Goal: Complete application form

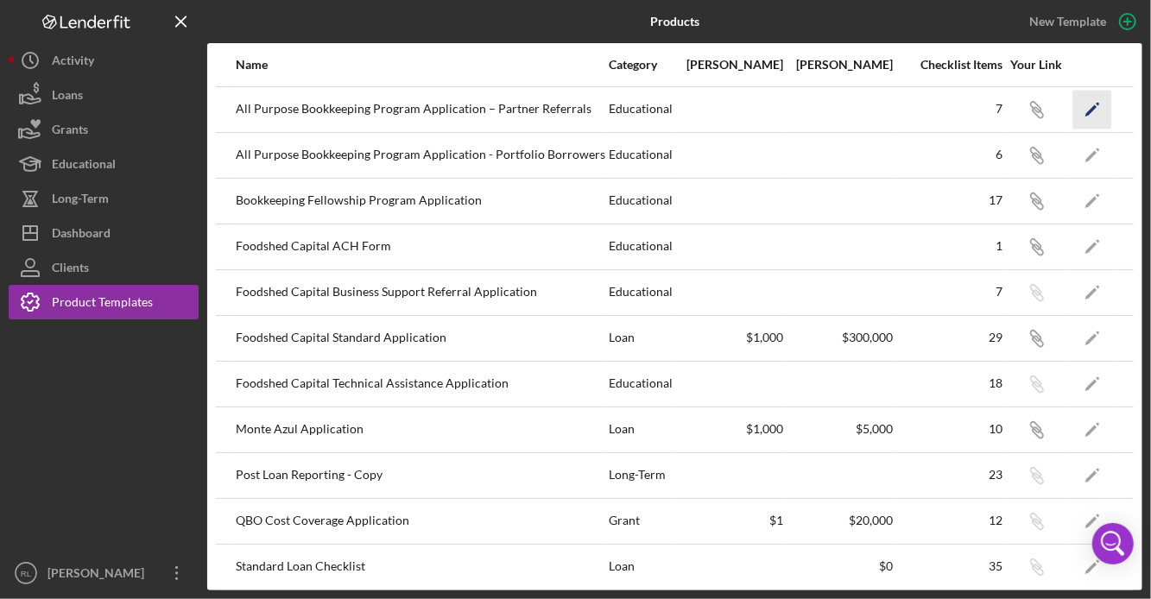
click at [1087, 112] on polygon "button" at bounding box center [1091, 110] width 12 height 12
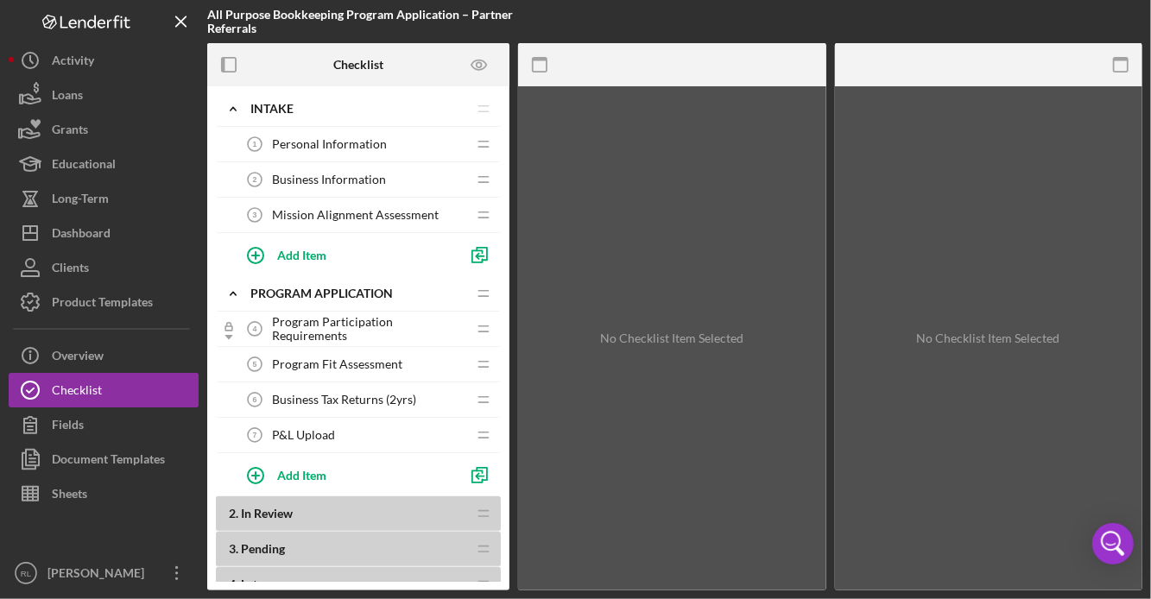
scroll to position [45, 0]
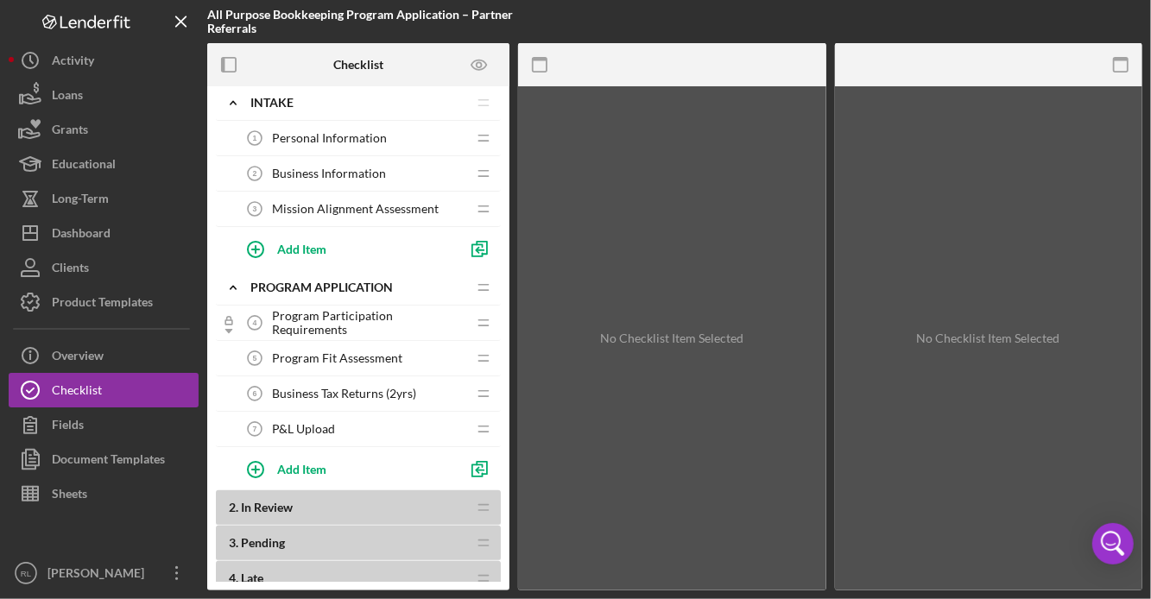
click at [339, 324] on span "Program Participation Requirements" at bounding box center [369, 323] width 194 height 28
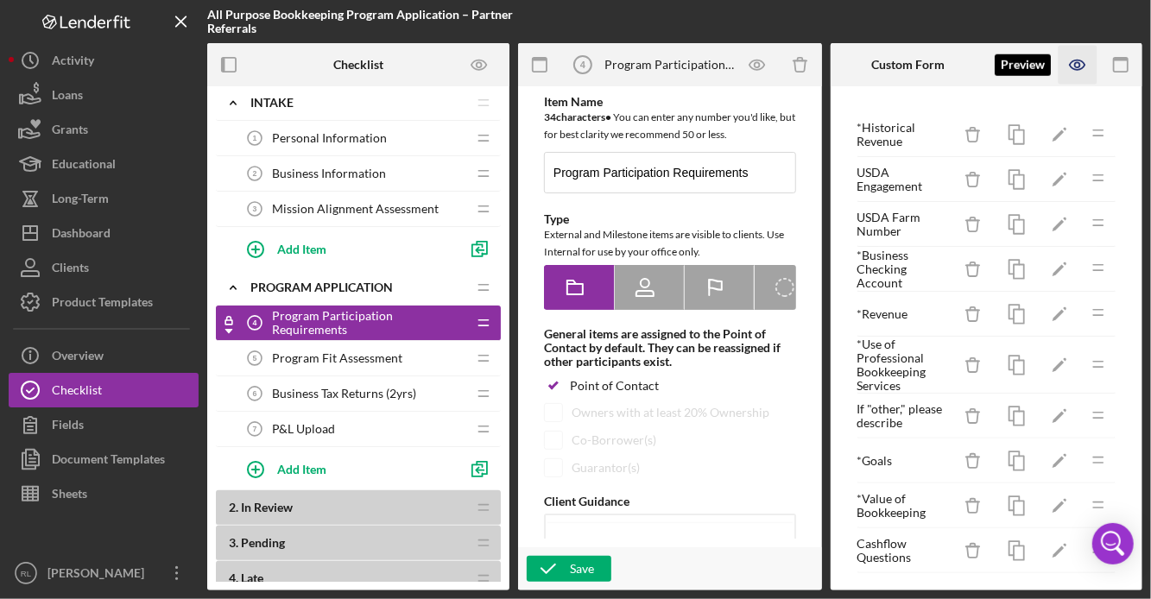
click at [1074, 66] on icon "button" at bounding box center [1078, 65] width 39 height 39
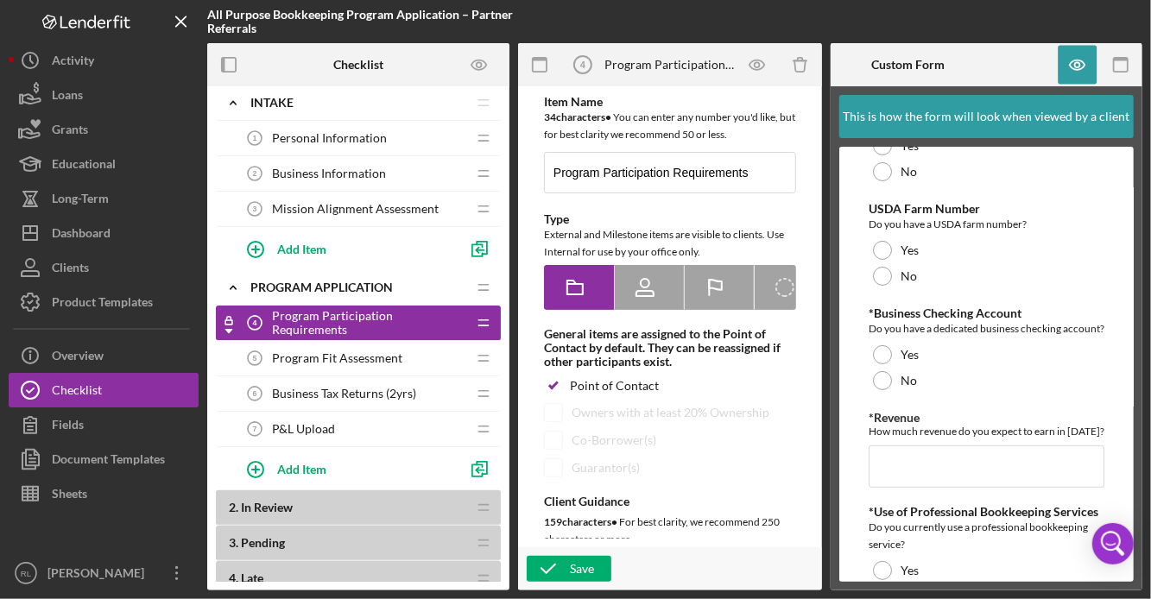
scroll to position [205, 0]
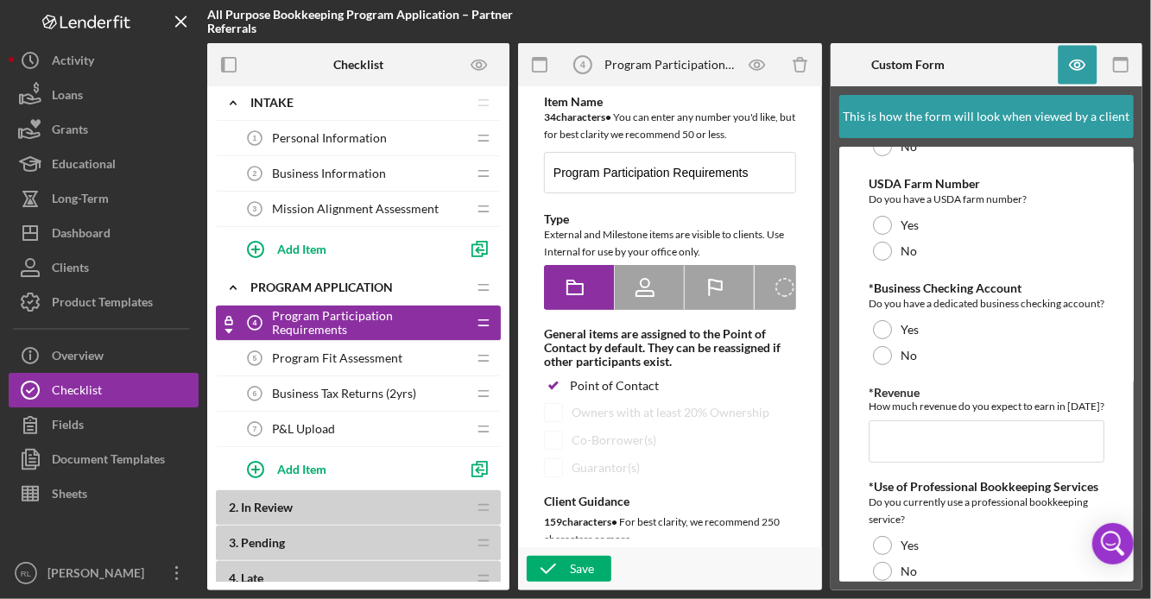
click at [1006, 332] on div "*Business Checking Account Do you have a dedicated business checking account? Y…" at bounding box center [987, 325] width 236 height 87
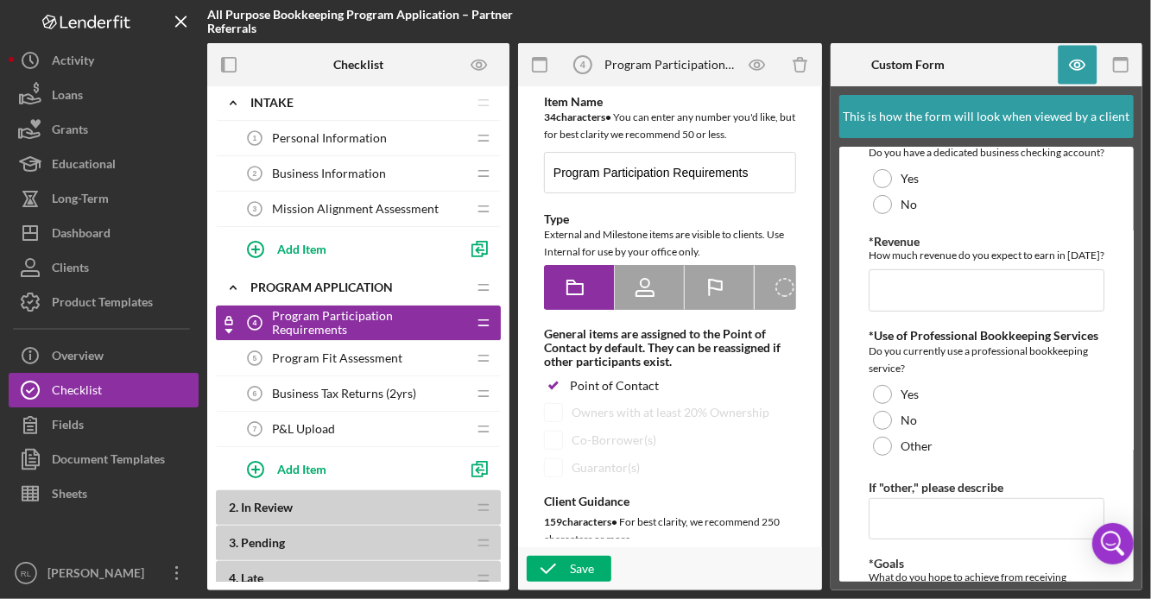
scroll to position [351, 0]
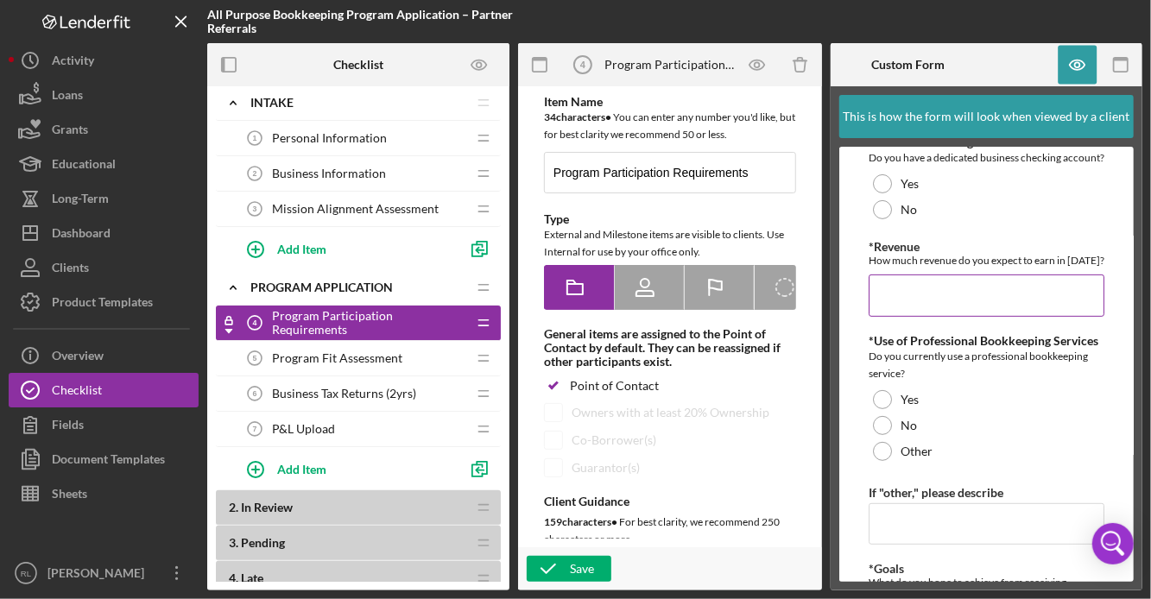
click at [1010, 267] on div "How much revenue do you expect to earn in [DATE]?" at bounding box center [987, 260] width 236 height 13
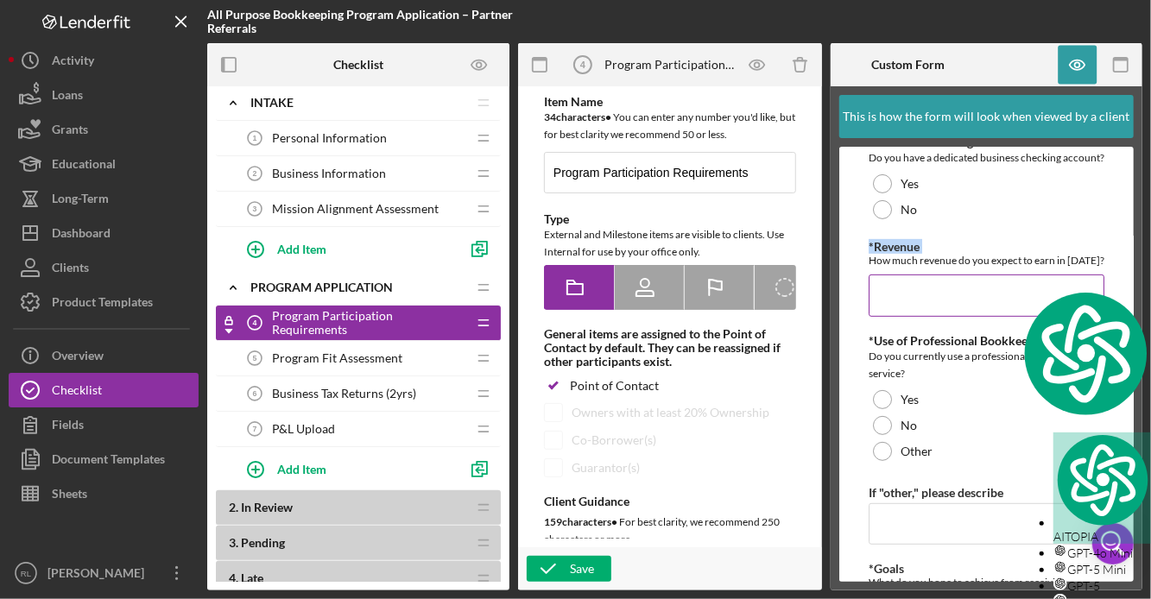
click at [1010, 267] on div "How much revenue do you expect to earn in [DATE]?" at bounding box center [987, 260] width 236 height 13
click at [991, 267] on div "How much revenue do you expect to earn in [DATE]?" at bounding box center [987, 260] width 236 height 13
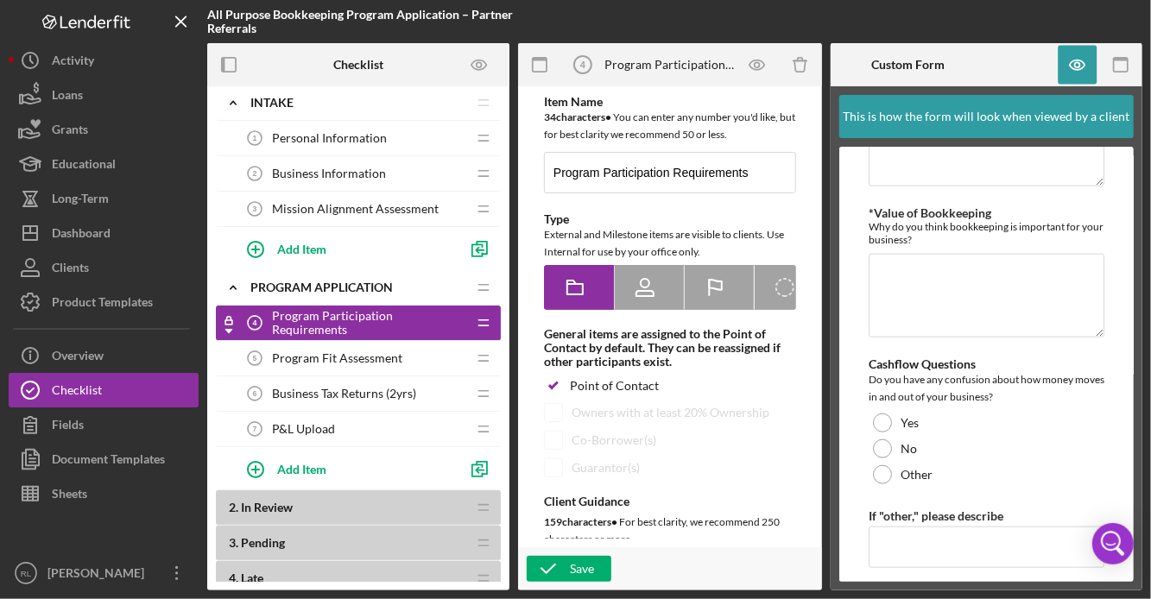
scroll to position [894, 0]
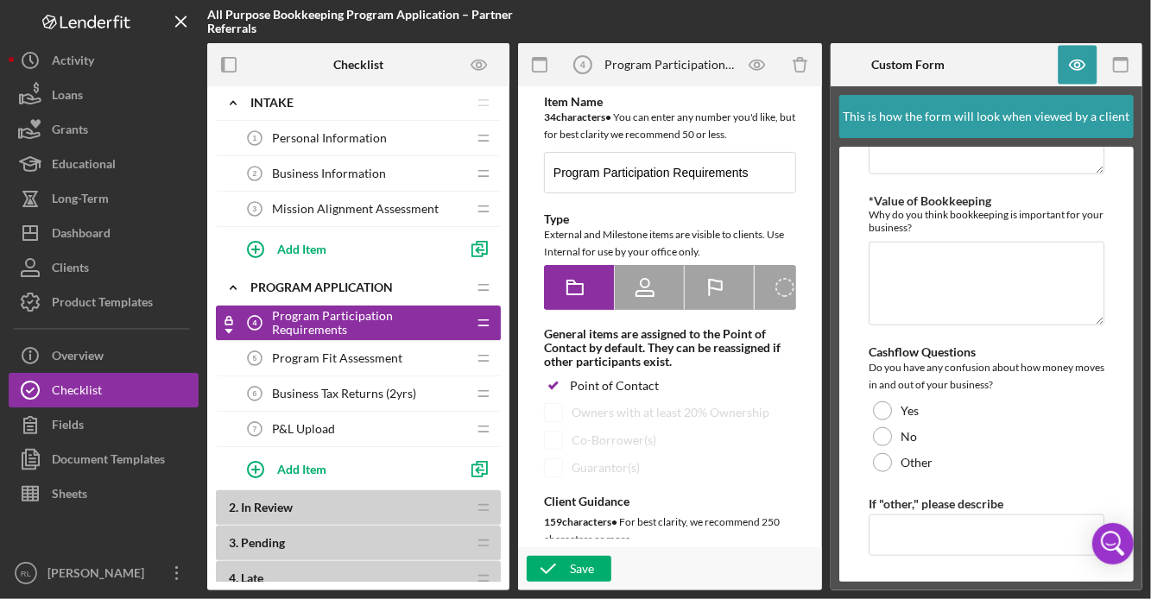
click at [381, 352] on span "Program Fit Assessment" at bounding box center [337, 358] width 130 height 14
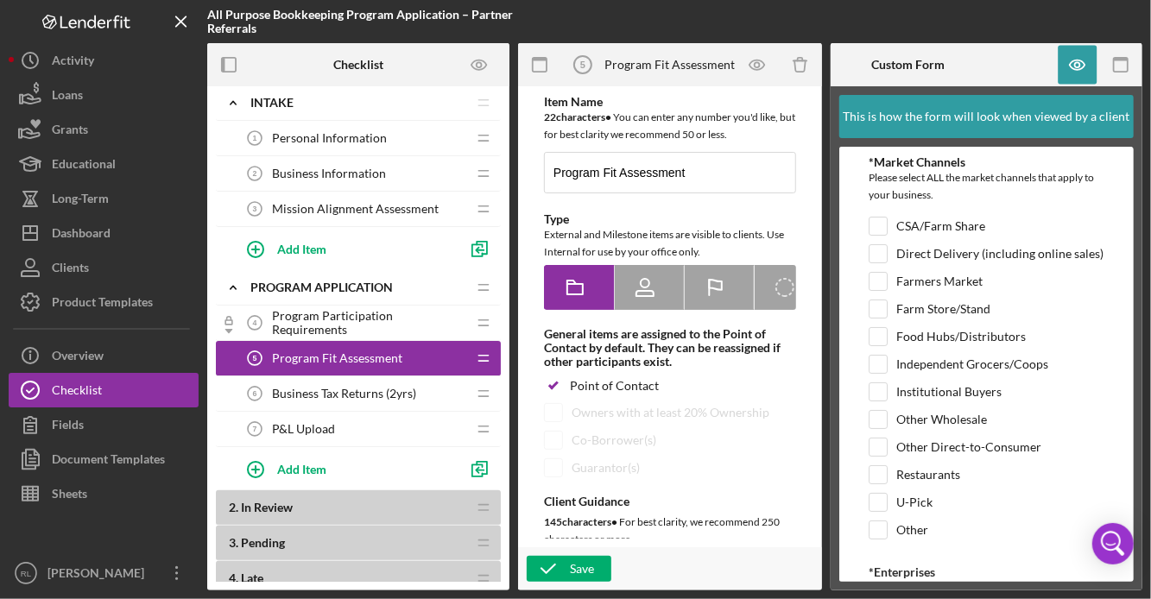
click at [336, 322] on span "Program Participation Requirements" at bounding box center [369, 323] width 194 height 28
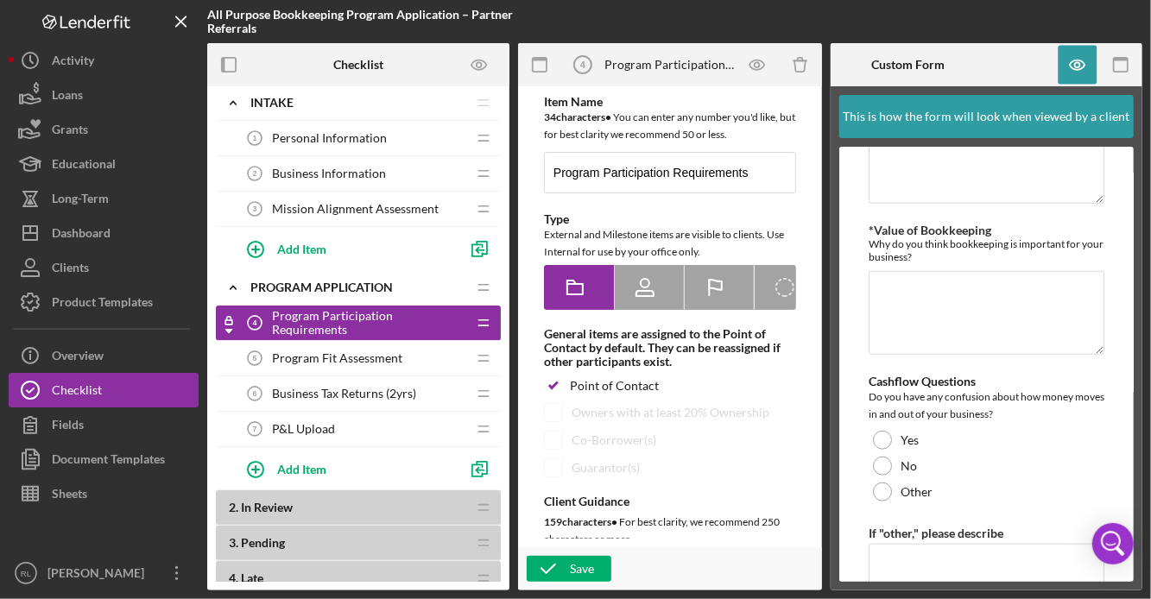
scroll to position [894, 0]
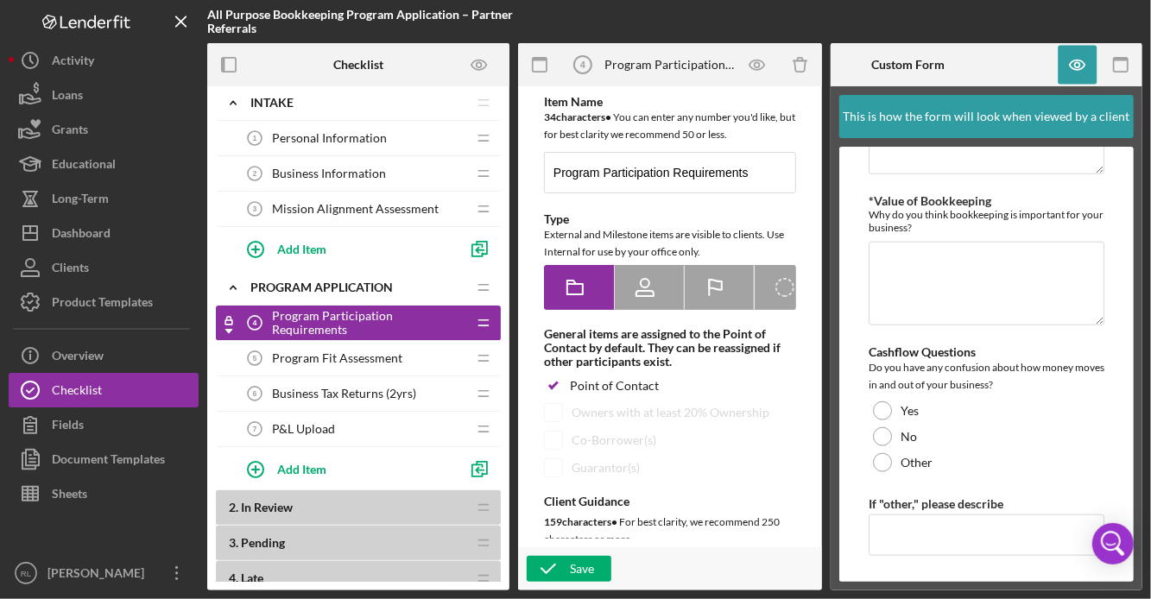
click at [376, 352] on span "Program Fit Assessment" at bounding box center [337, 358] width 130 height 14
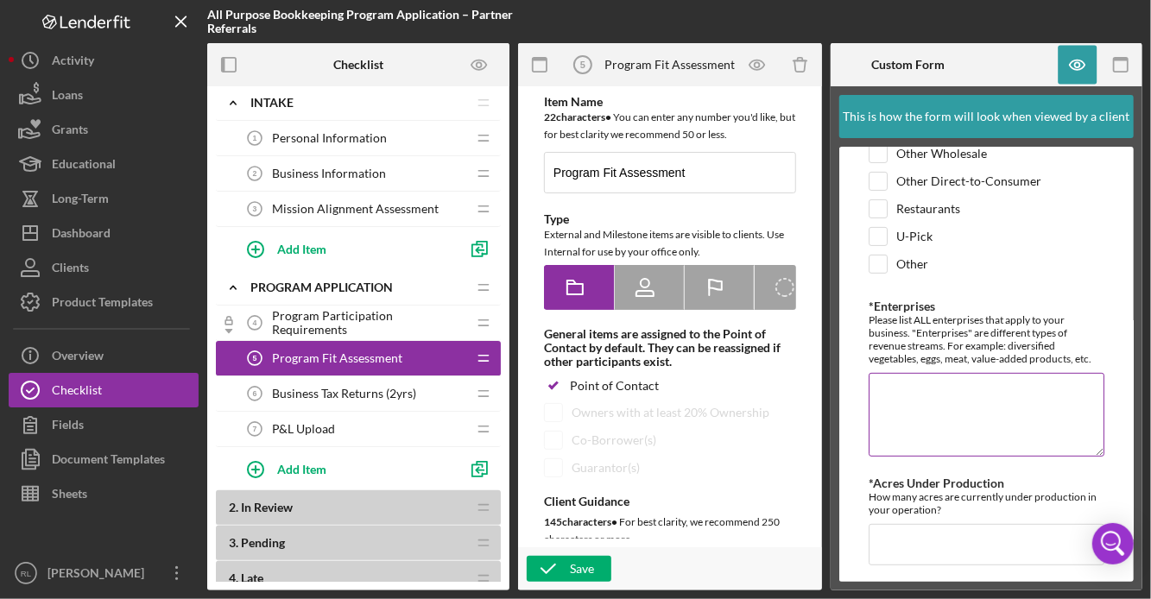
scroll to position [269, 0]
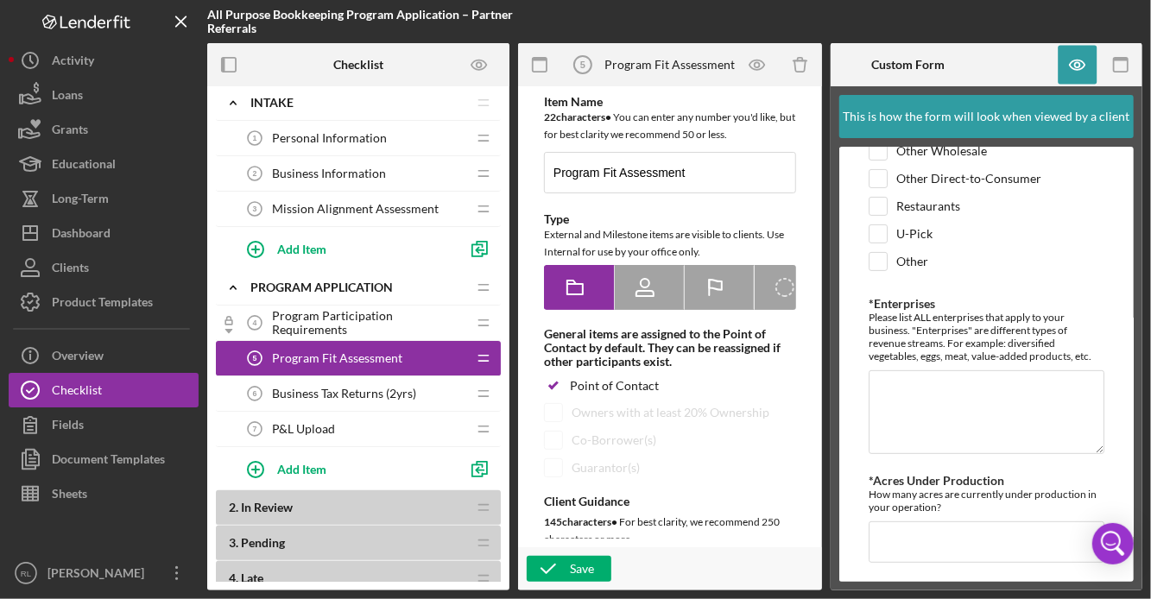
click at [415, 321] on span "Program Participation Requirements" at bounding box center [369, 323] width 194 height 28
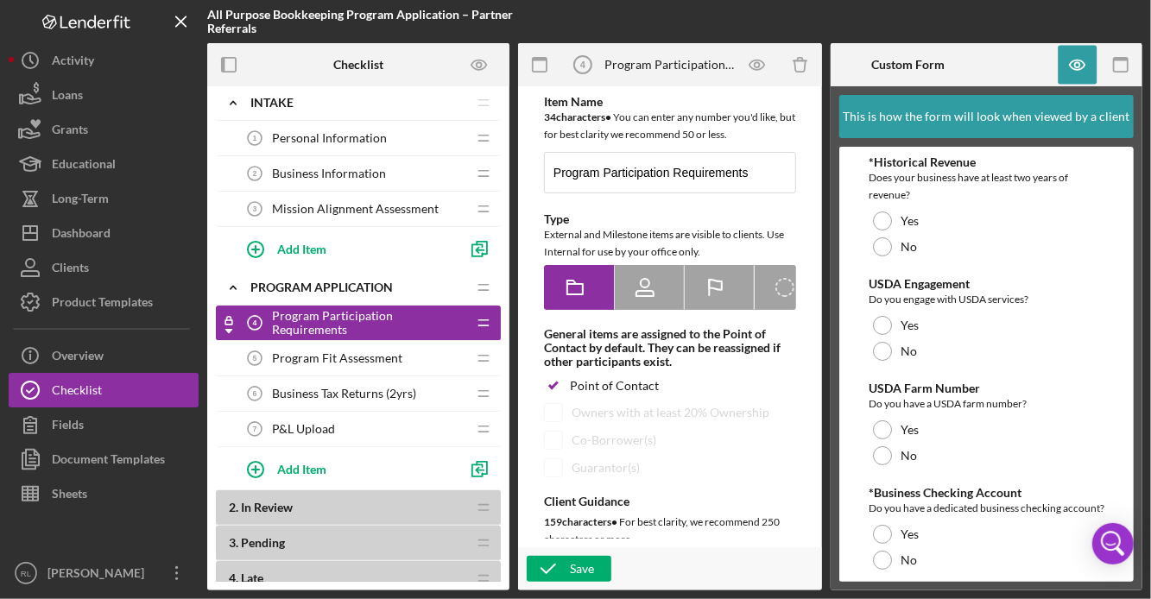
scroll to position [894, 0]
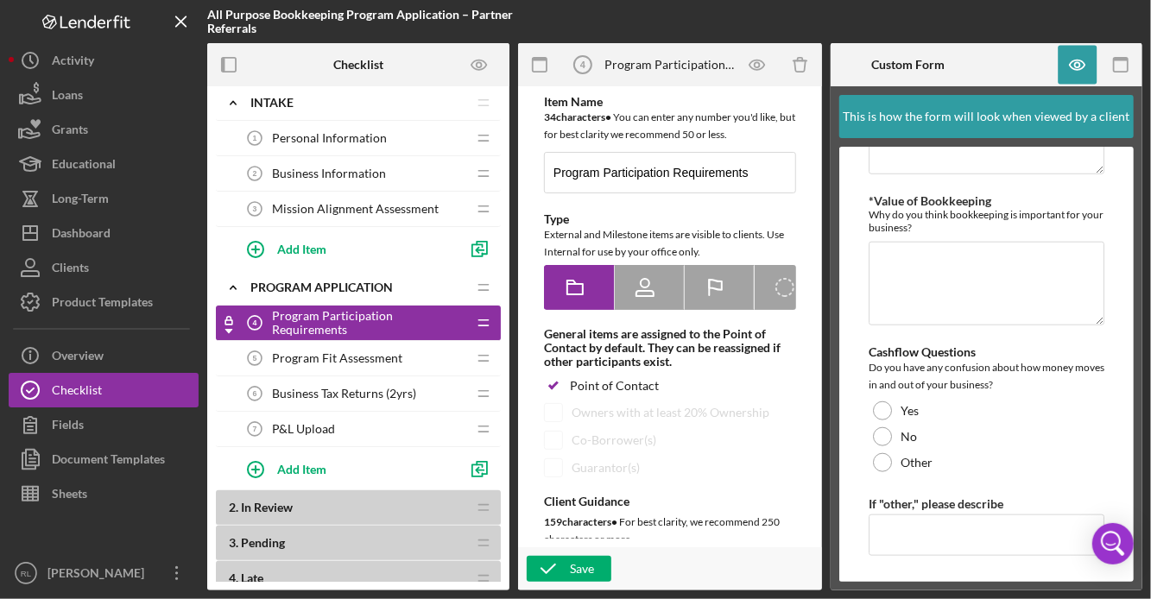
click at [384, 355] on span "Program Fit Assessment" at bounding box center [337, 358] width 130 height 14
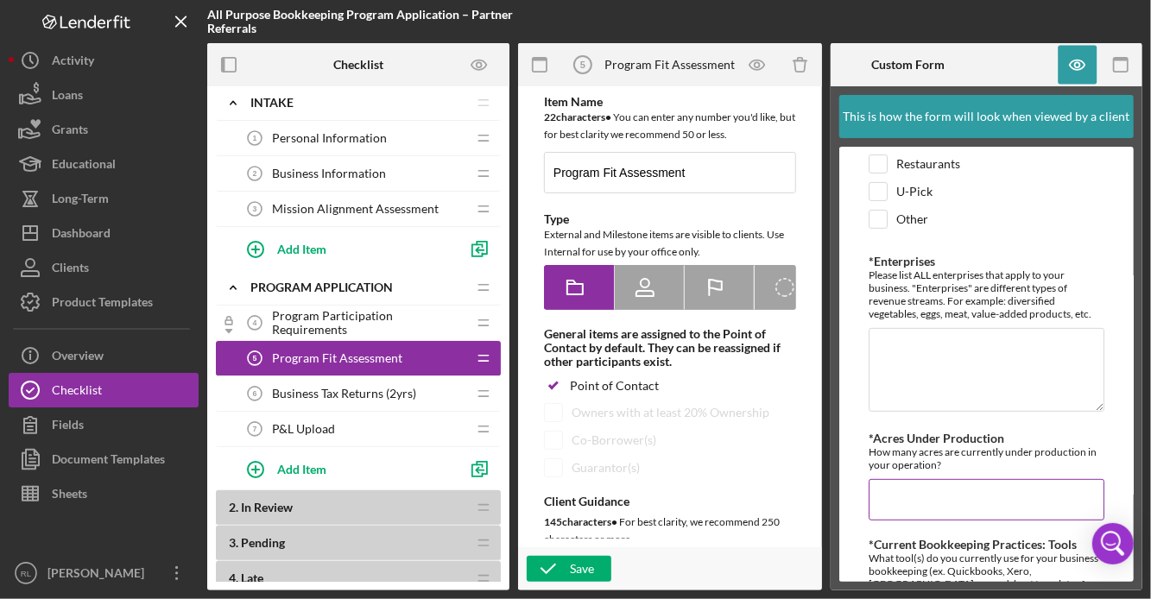
scroll to position [309, 0]
click at [335, 204] on span "Mission Alignment Assessment" at bounding box center [355, 209] width 167 height 14
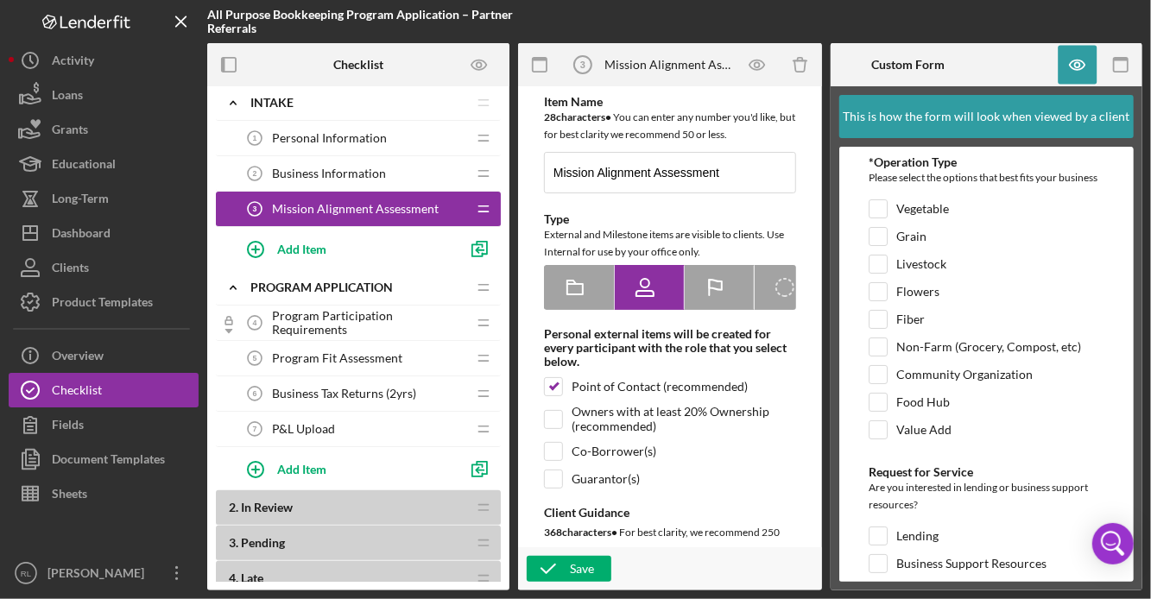
click at [362, 358] on span "Program Fit Assessment" at bounding box center [337, 358] width 130 height 14
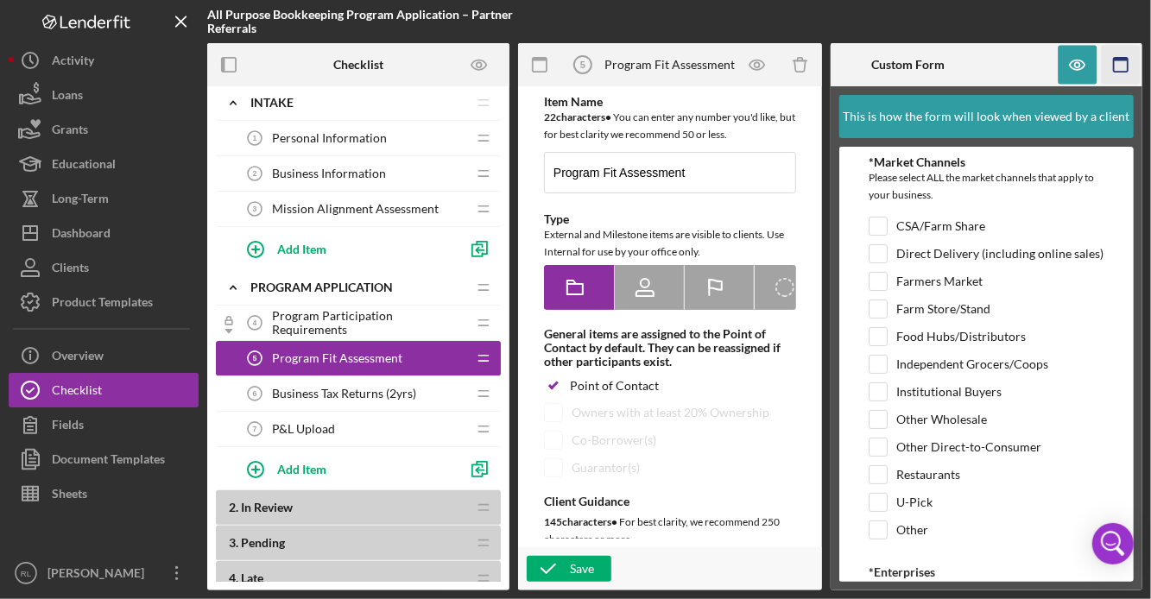
click at [1120, 61] on icon "button" at bounding box center [1121, 65] width 39 height 39
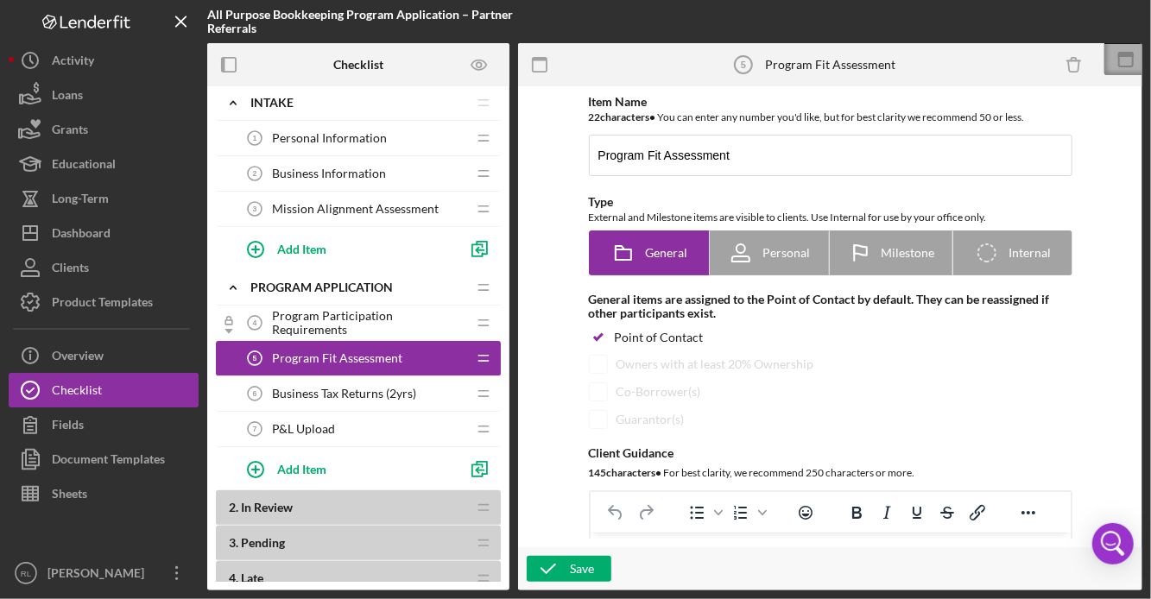
click at [1124, 63] on icon at bounding box center [1125, 59] width 43 height 43
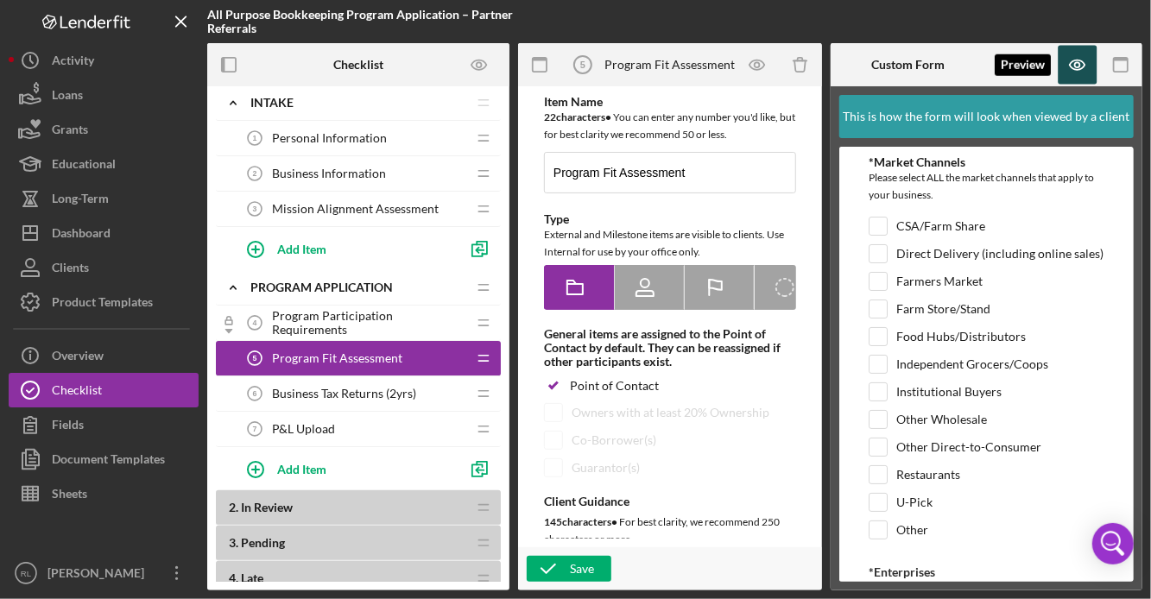
click at [1080, 67] on icon "button" at bounding box center [1078, 65] width 39 height 39
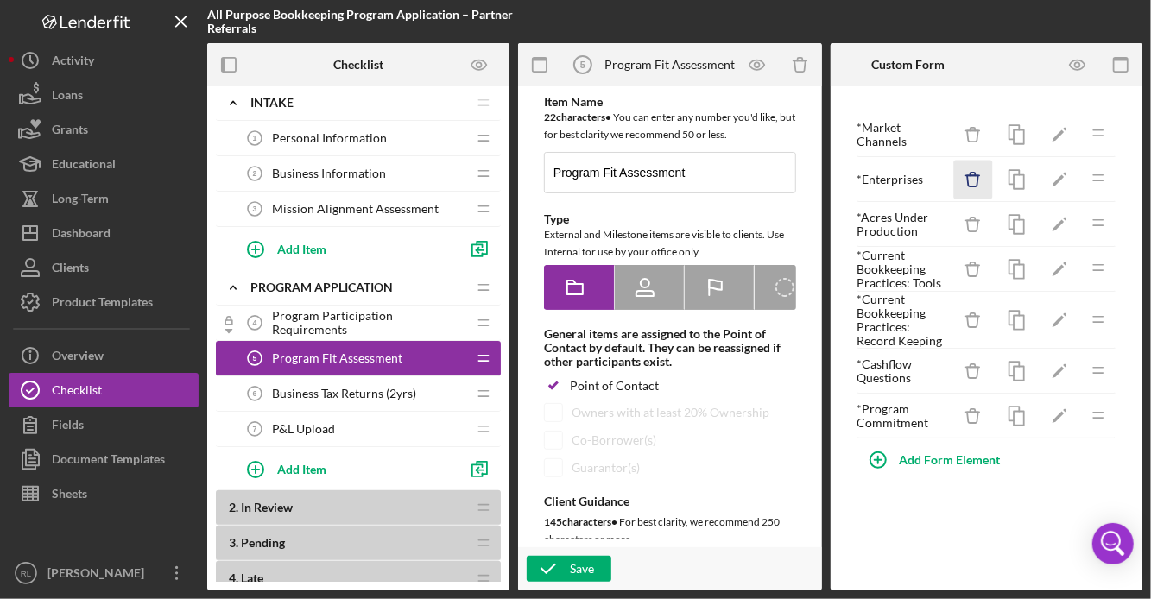
click at [978, 181] on icon "Icon/Delete" at bounding box center [973, 180] width 39 height 39
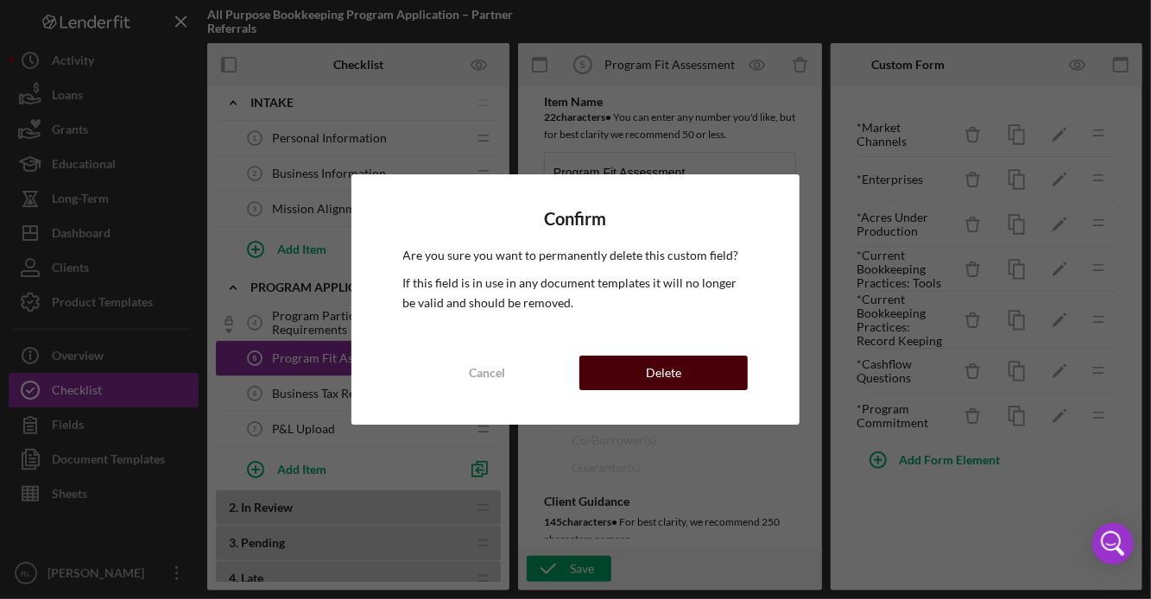
click at [674, 384] on div "Delete" at bounding box center [663, 373] width 35 height 35
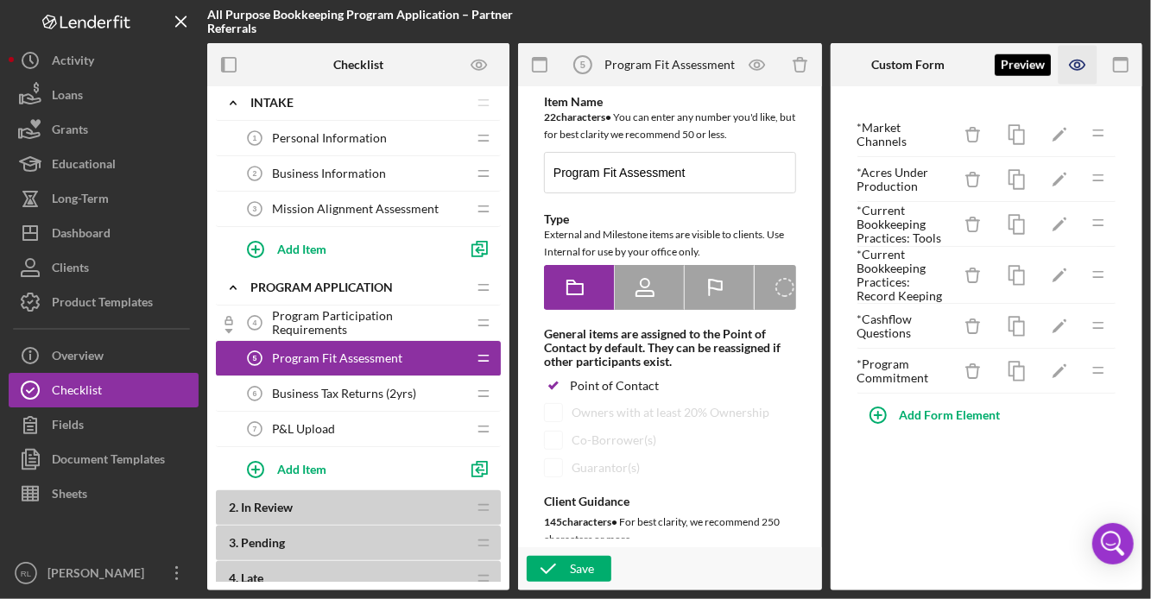
click at [1076, 70] on icon "button" at bounding box center [1077, 64] width 15 height 9
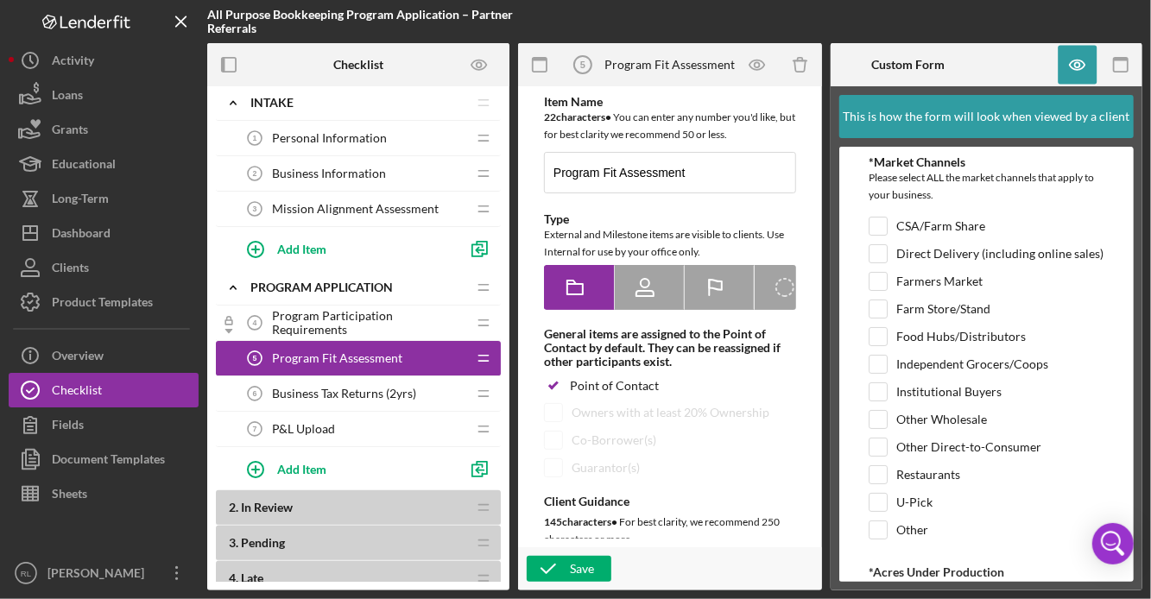
click at [351, 322] on span "Program Participation Requirements" at bounding box center [369, 323] width 194 height 28
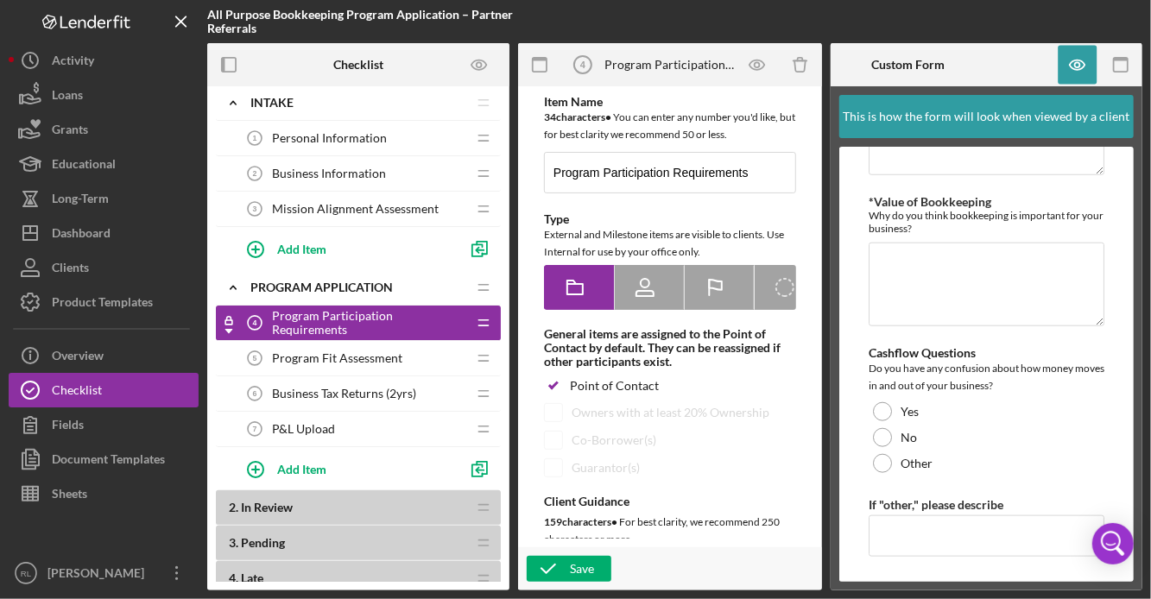
scroll to position [878, 0]
click at [334, 353] on span "Program Fit Assessment" at bounding box center [337, 358] width 130 height 14
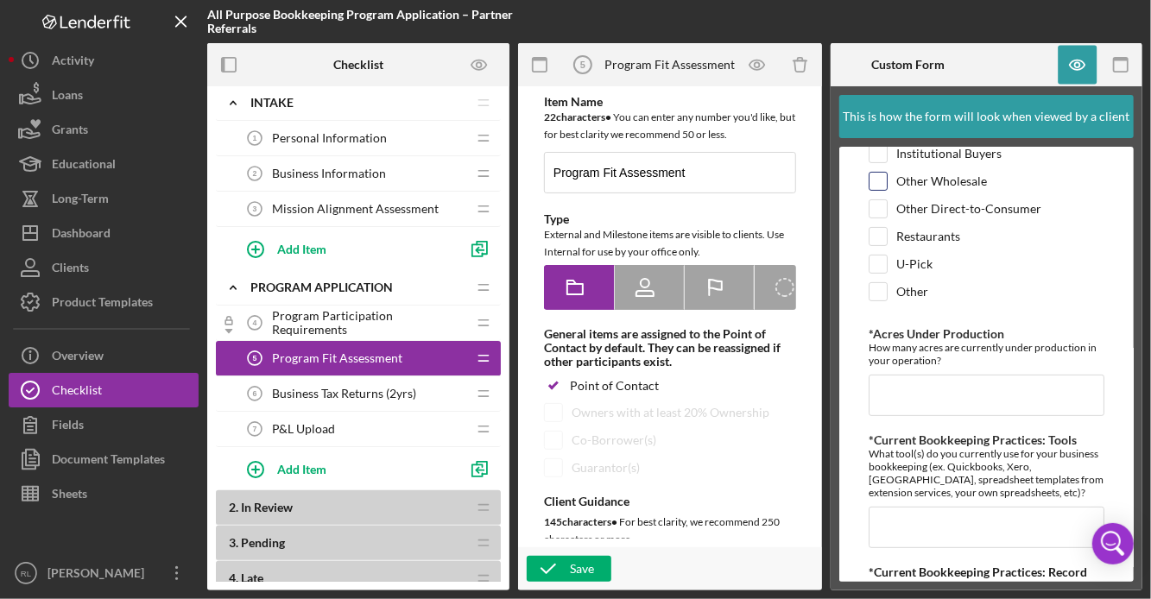
scroll to position [244, 0]
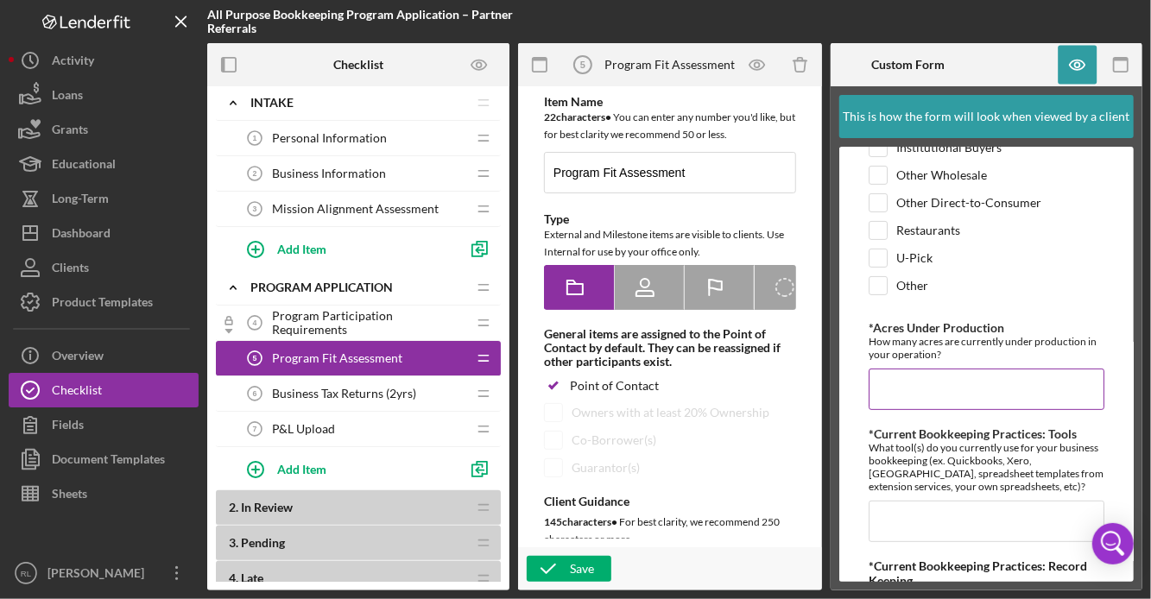
click at [1034, 346] on div "How many acres are currently under production in your operation?" at bounding box center [987, 348] width 236 height 26
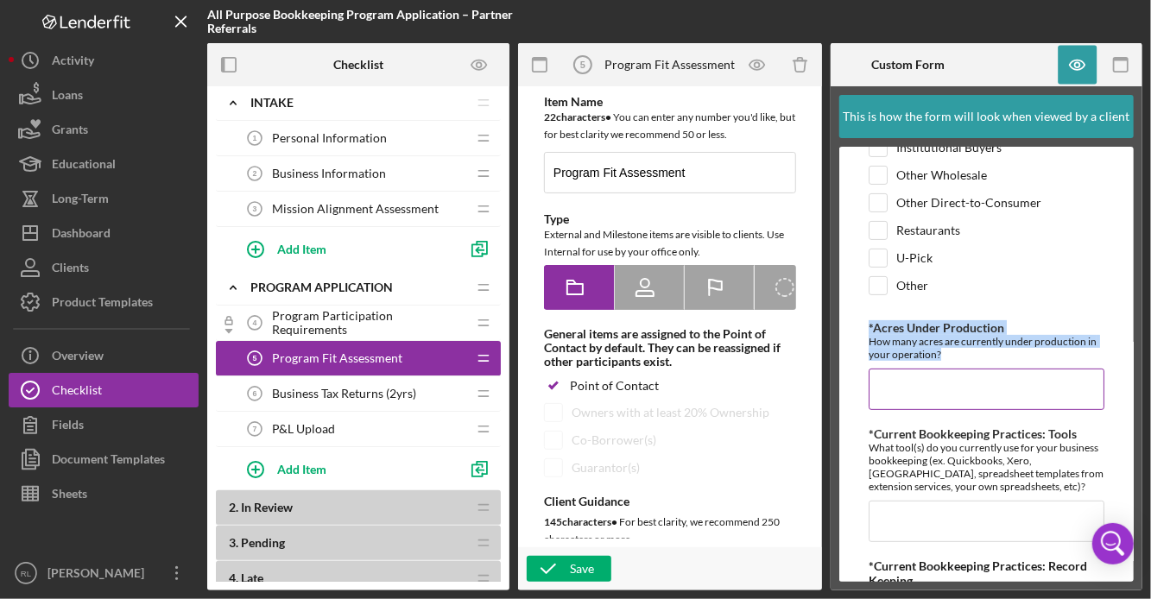
drag, startPoint x: 958, startPoint y: 346, endPoint x: 869, endPoint y: 322, distance: 92.2
click at [869, 321] on div "*Acres Under Production How many acres are currently under production in your o…" at bounding box center [987, 341] width 236 height 40
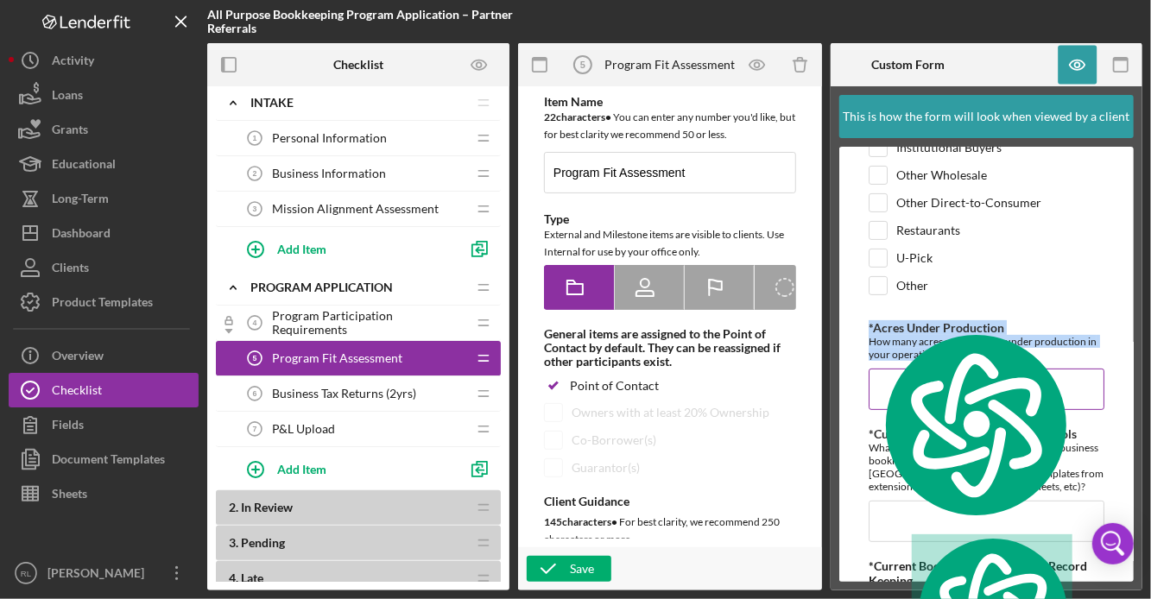
click at [869, 322] on label "*Acres Under Production" at bounding box center [937, 327] width 136 height 15
click at [869, 369] on input "*Acres Under Production" at bounding box center [987, 389] width 236 height 41
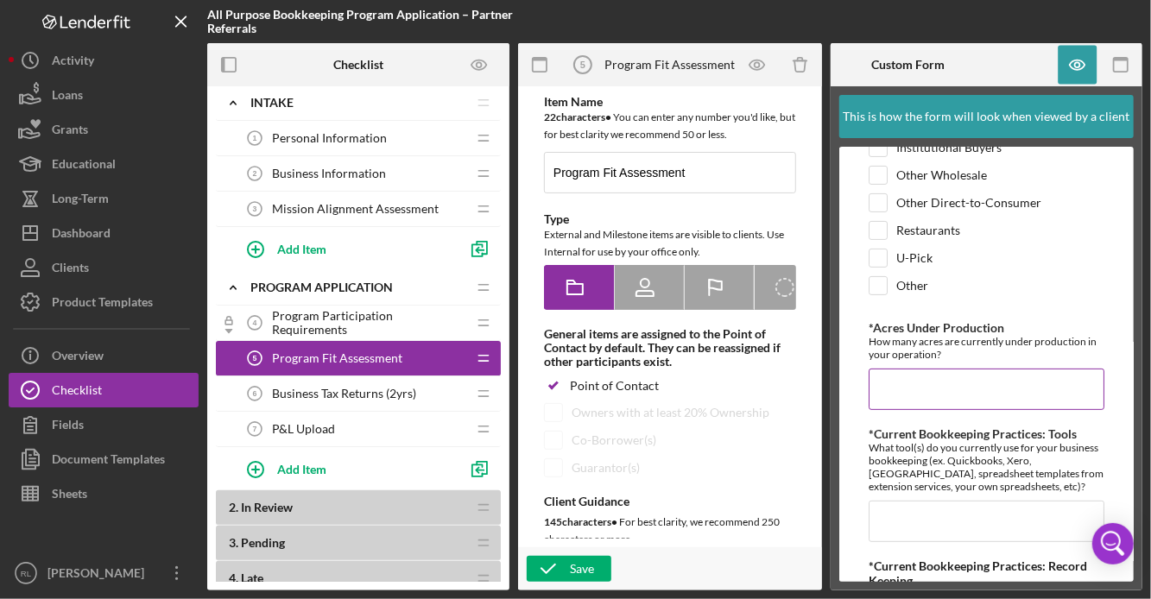
click at [879, 341] on div "How many acres are currently under production in your operation?" at bounding box center [987, 348] width 236 height 26
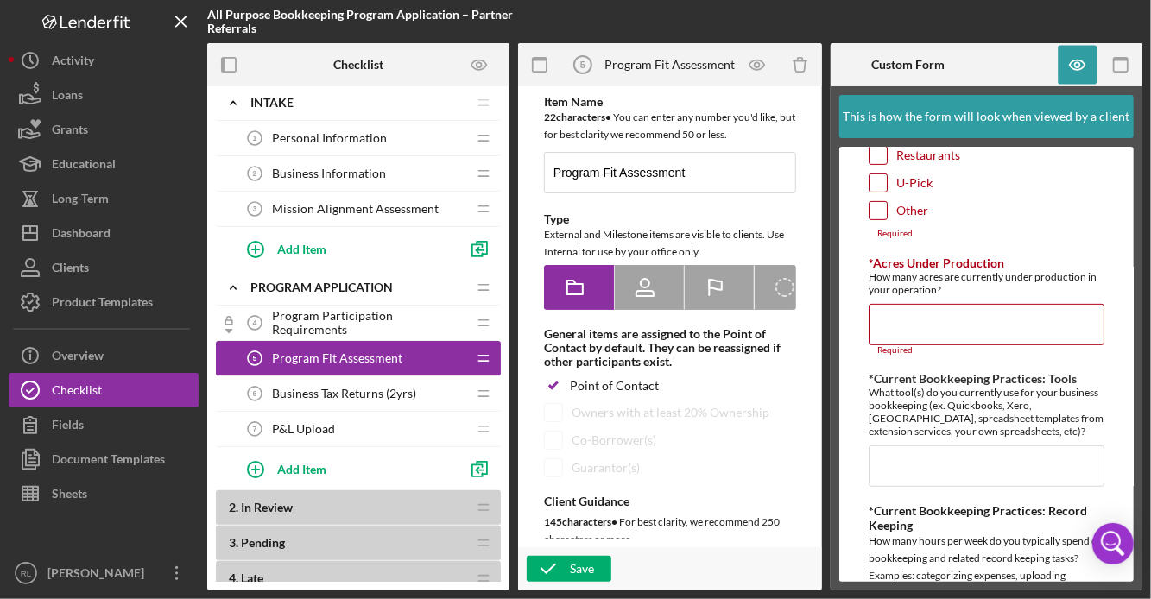
scroll to position [337, 0]
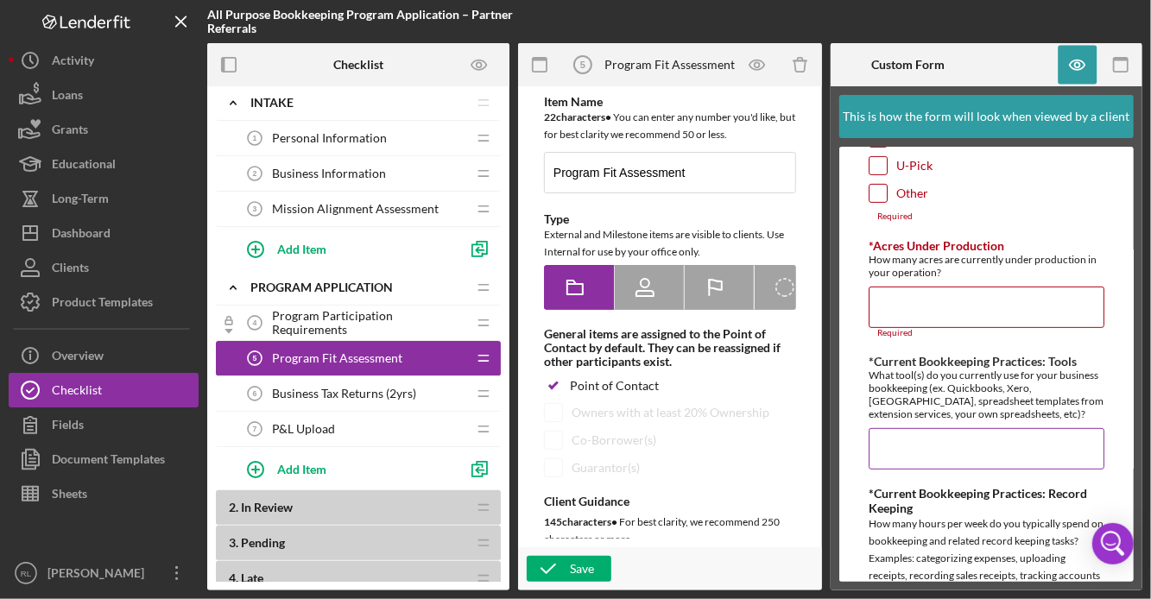
click at [901, 387] on div "What tool(s) do you currently use for your business bookkeeping (ex. Quickbooks…" at bounding box center [987, 395] width 236 height 52
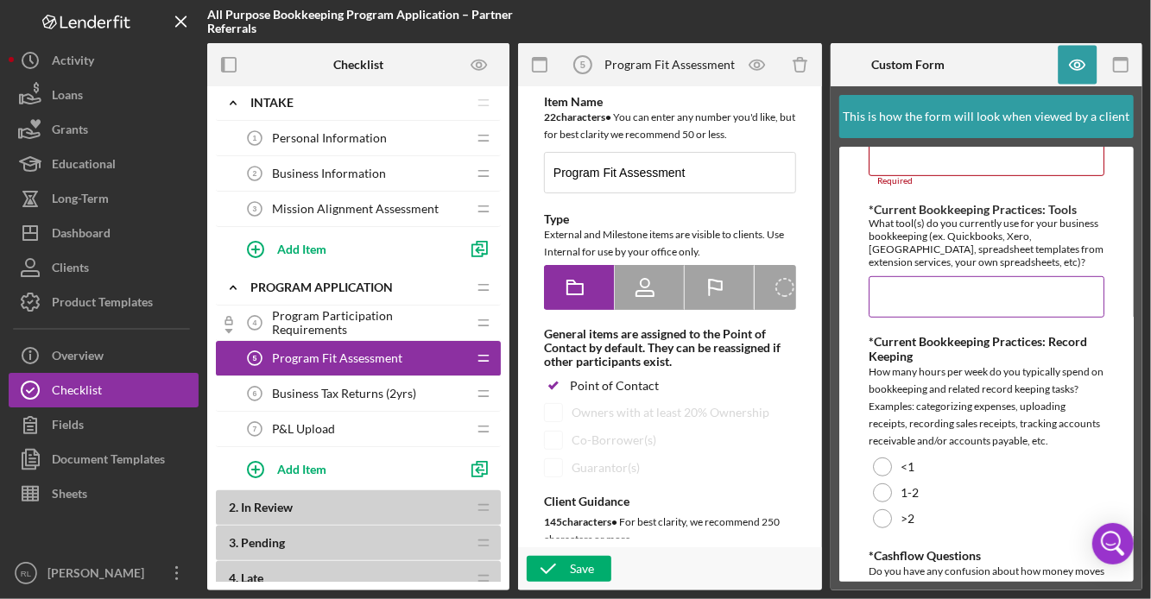
scroll to position [490, 0]
click at [965, 338] on div "*Current Bookkeeping Practices: Record Keeping" at bounding box center [987, 347] width 236 height 28
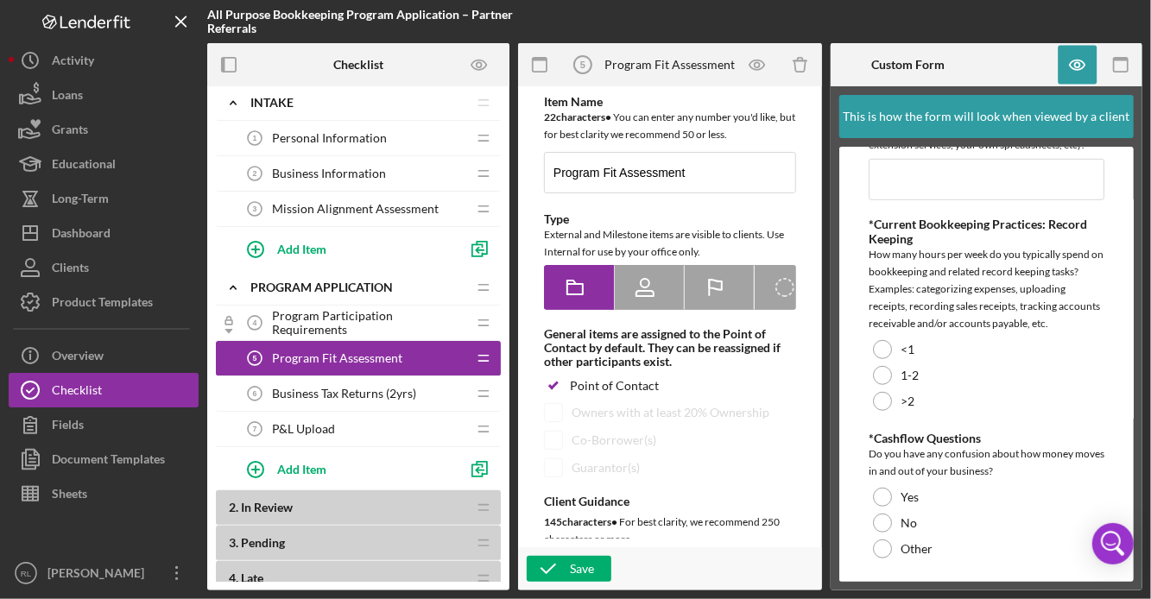
scroll to position [608, 0]
click at [950, 299] on div "How many hours per week do you typically spend on bookkeeping and related recor…" at bounding box center [987, 287] width 236 height 86
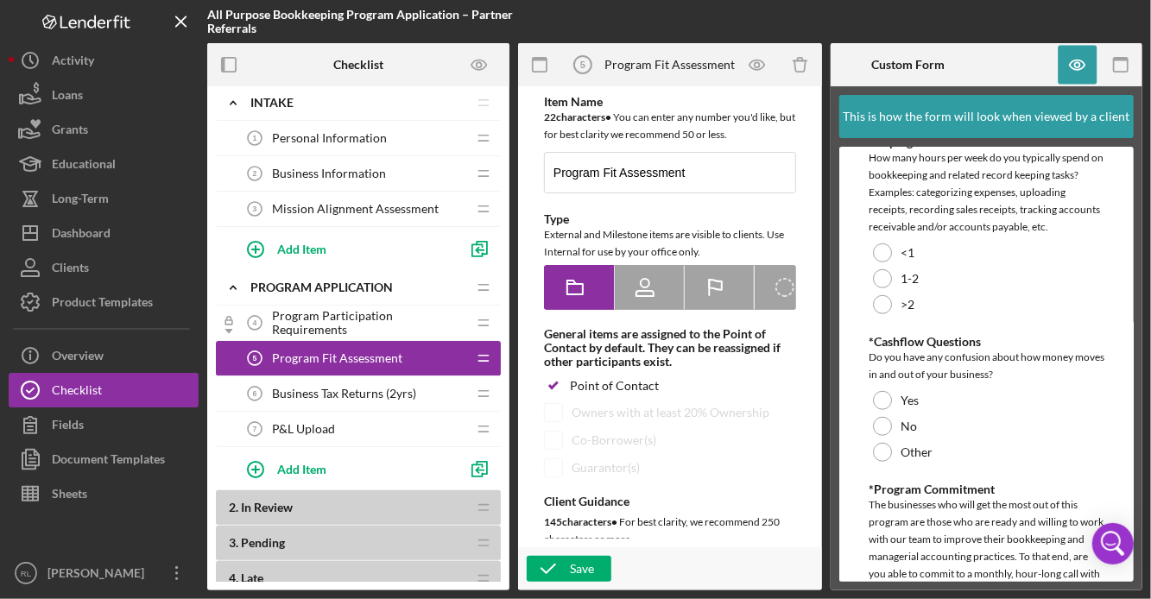
scroll to position [711, 0]
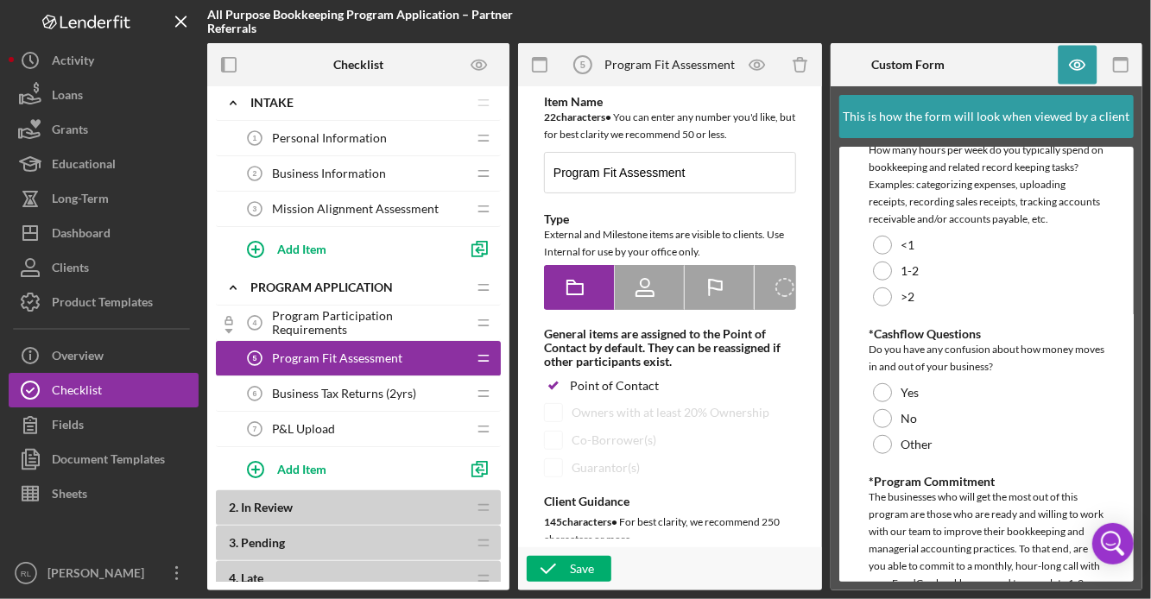
click at [957, 341] on div "Do you have any confusion about how money moves in and out of your business?" at bounding box center [987, 358] width 236 height 35
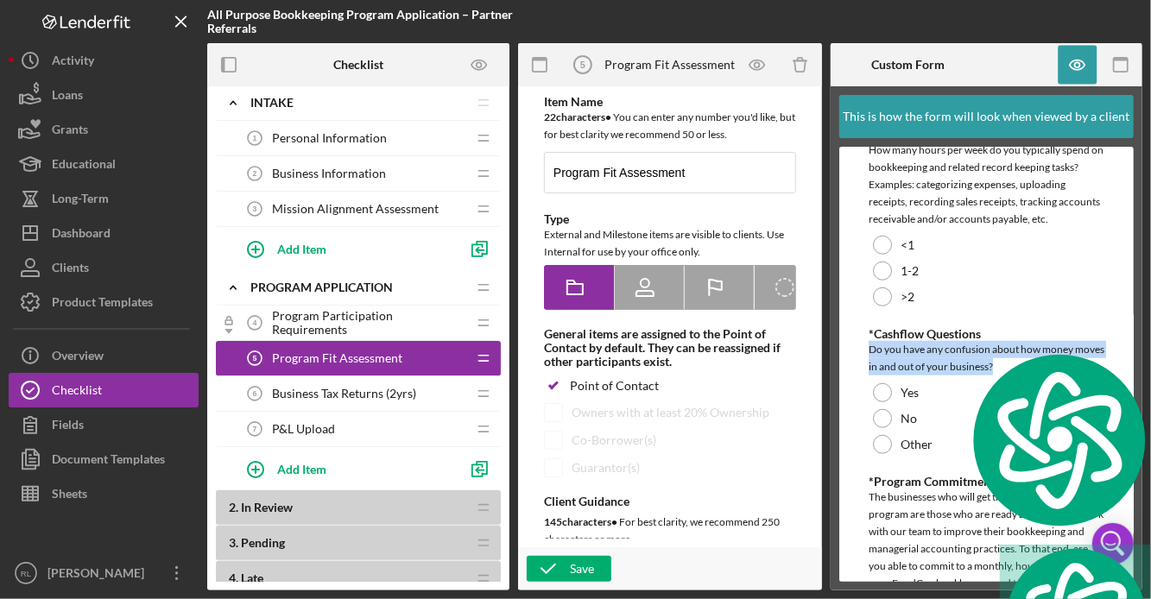
click at [320, 326] on span "Program Participation Requirements" at bounding box center [369, 323] width 194 height 28
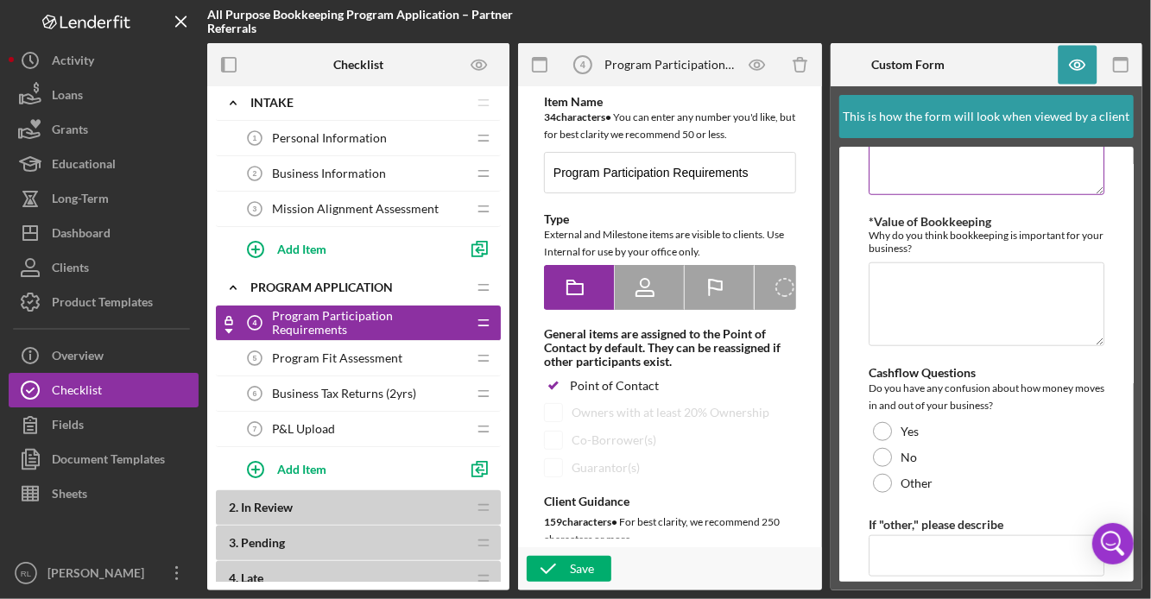
scroll to position [894, 0]
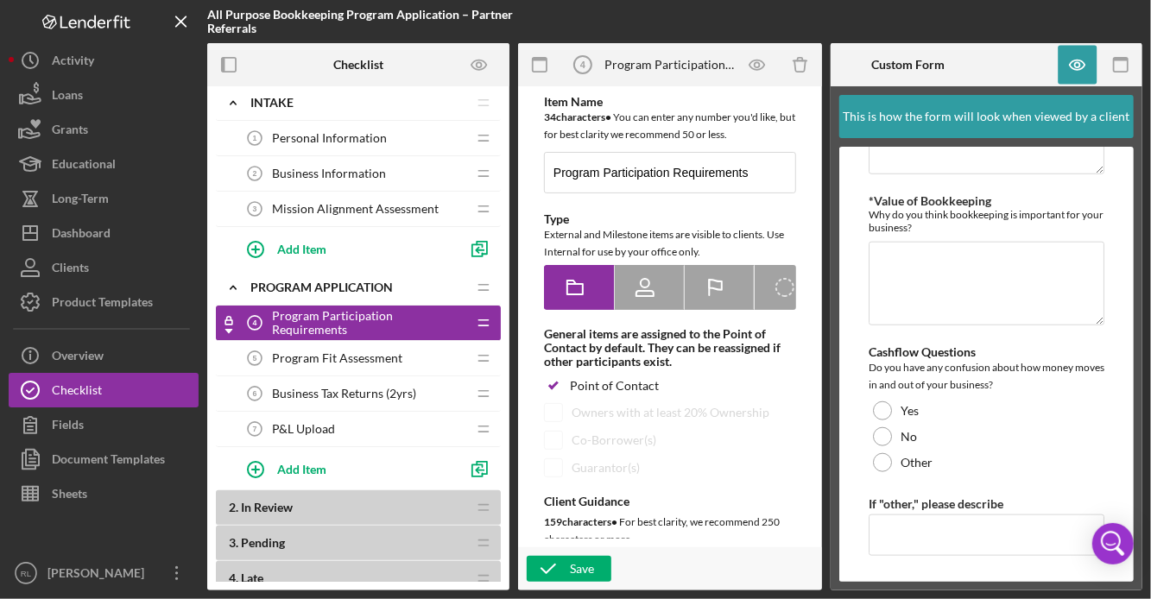
click at [406, 352] on div "Program Fit Assessment 5 Program Fit Assessment" at bounding box center [351, 358] width 229 height 35
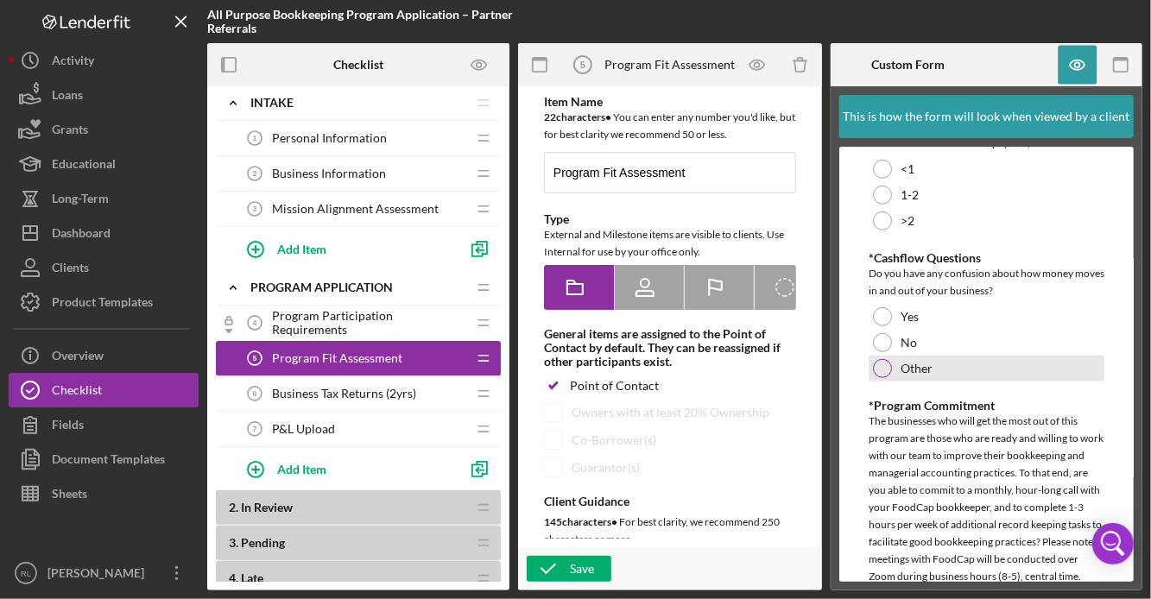
scroll to position [759, 0]
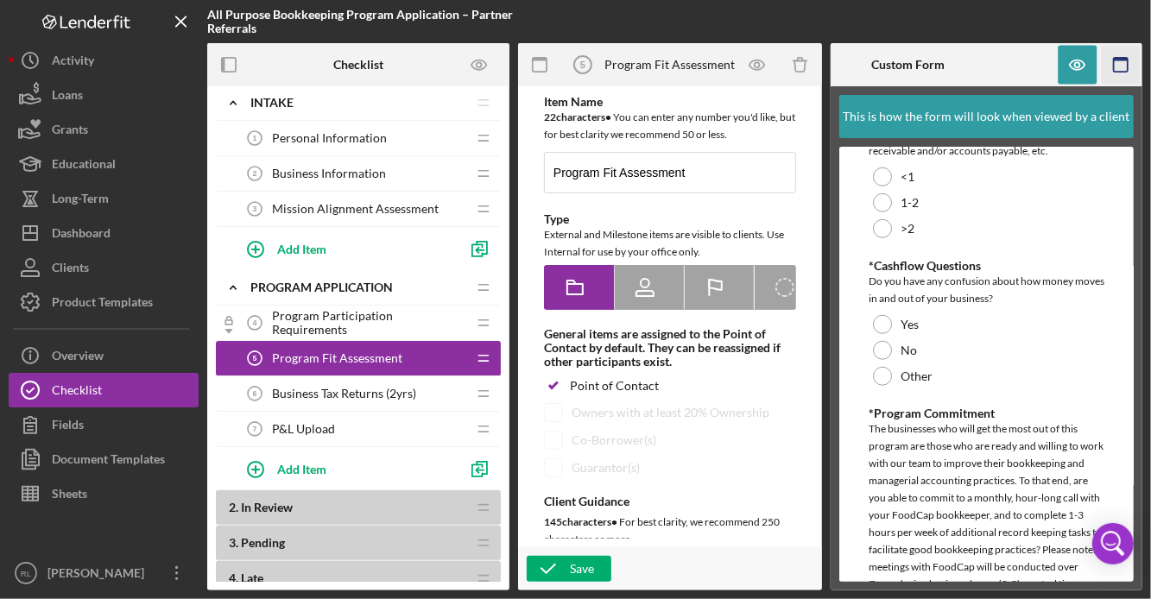
click at [1123, 64] on icon "button" at bounding box center [1121, 65] width 39 height 39
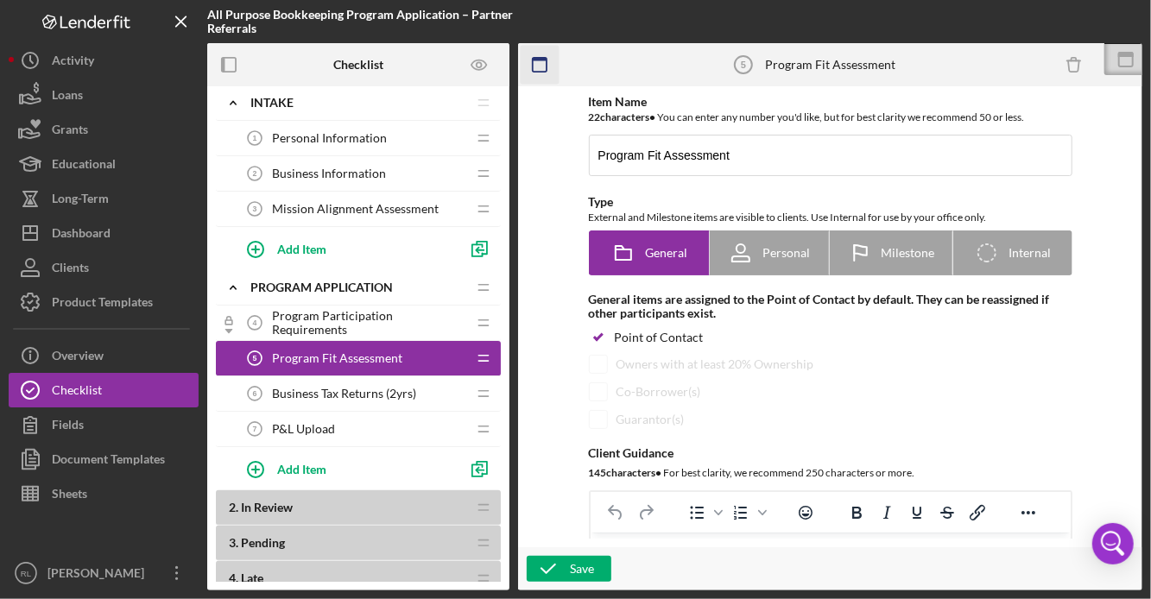
click at [541, 69] on icon "button" at bounding box center [540, 65] width 39 height 39
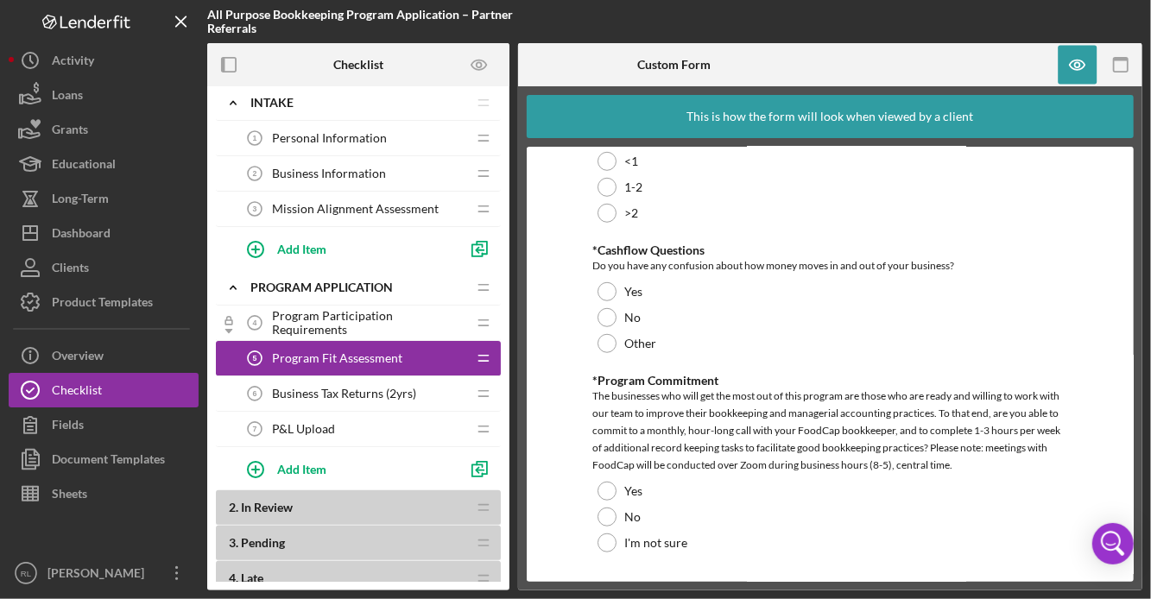
scroll to position [658, 0]
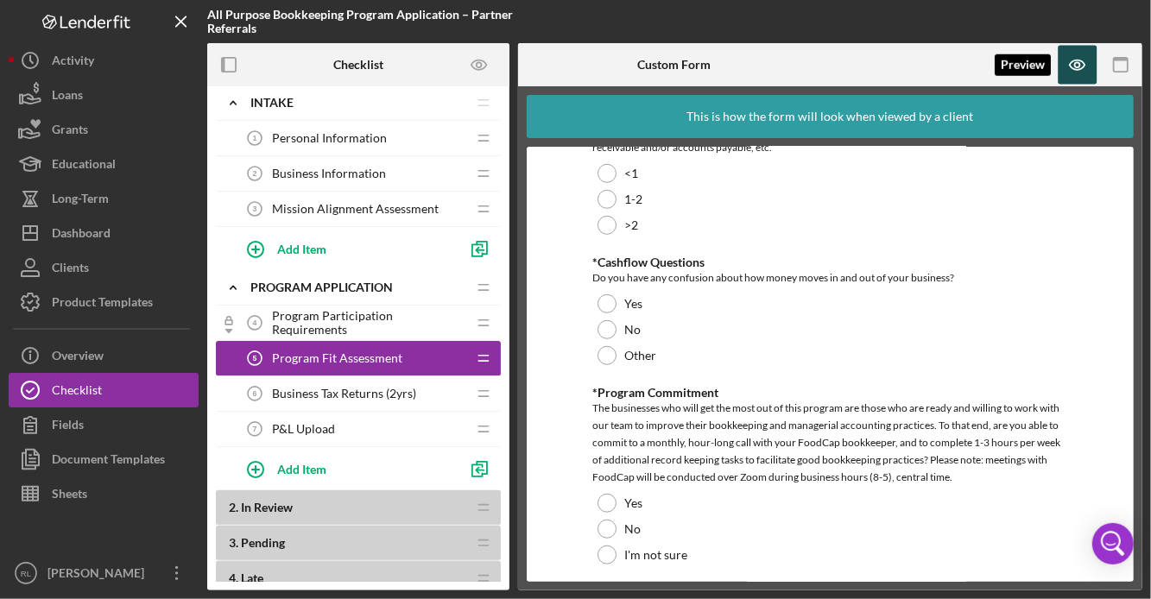
click at [1079, 64] on icon "button" at bounding box center [1078, 65] width 39 height 39
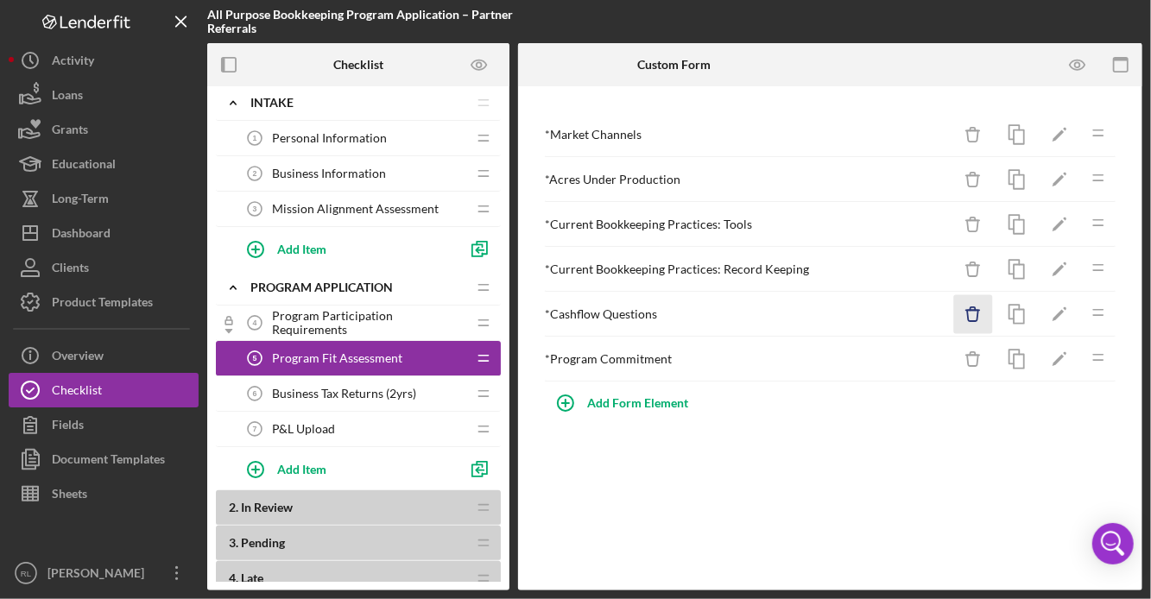
click at [970, 315] on icon "Icon/Delete" at bounding box center [973, 314] width 39 height 39
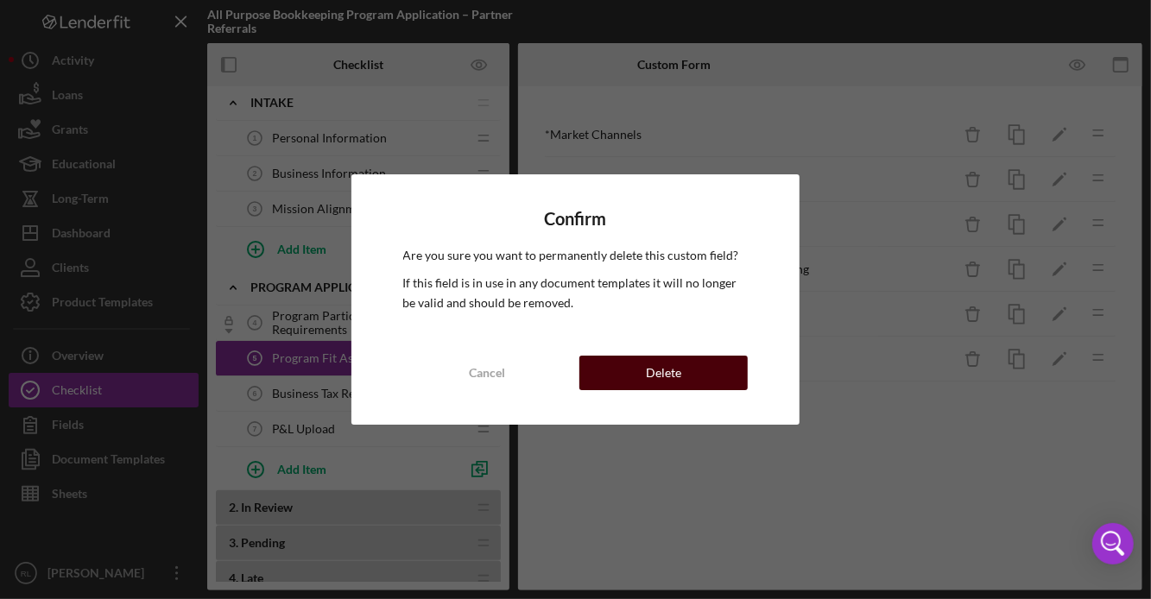
click at [693, 369] on button "Delete" at bounding box center [663, 373] width 168 height 35
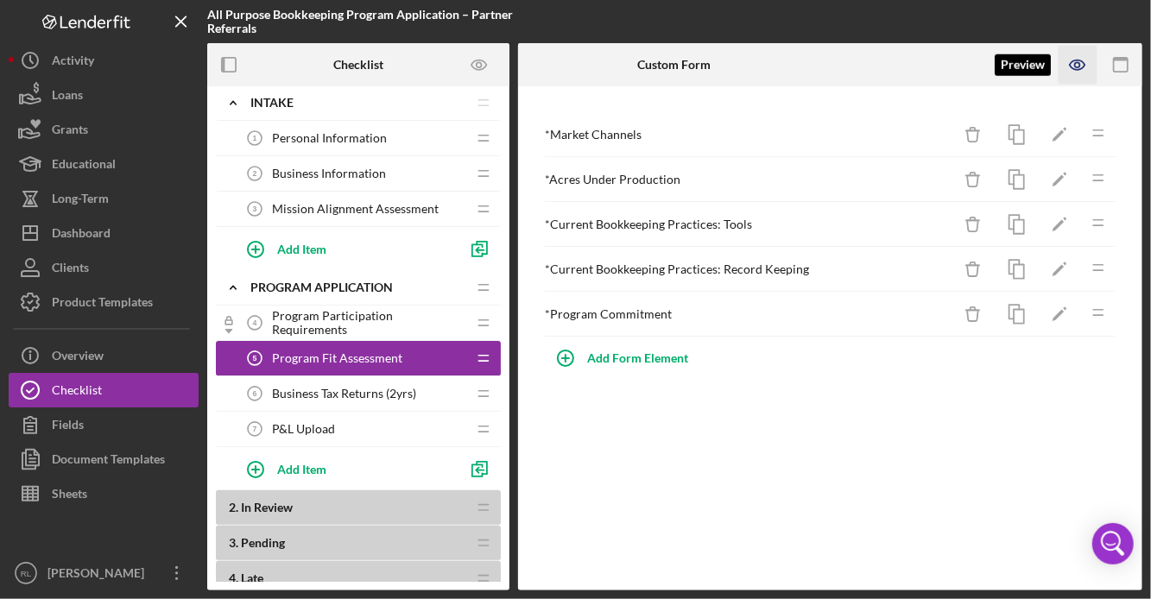
click at [1076, 68] on icon "button" at bounding box center [1078, 65] width 39 height 39
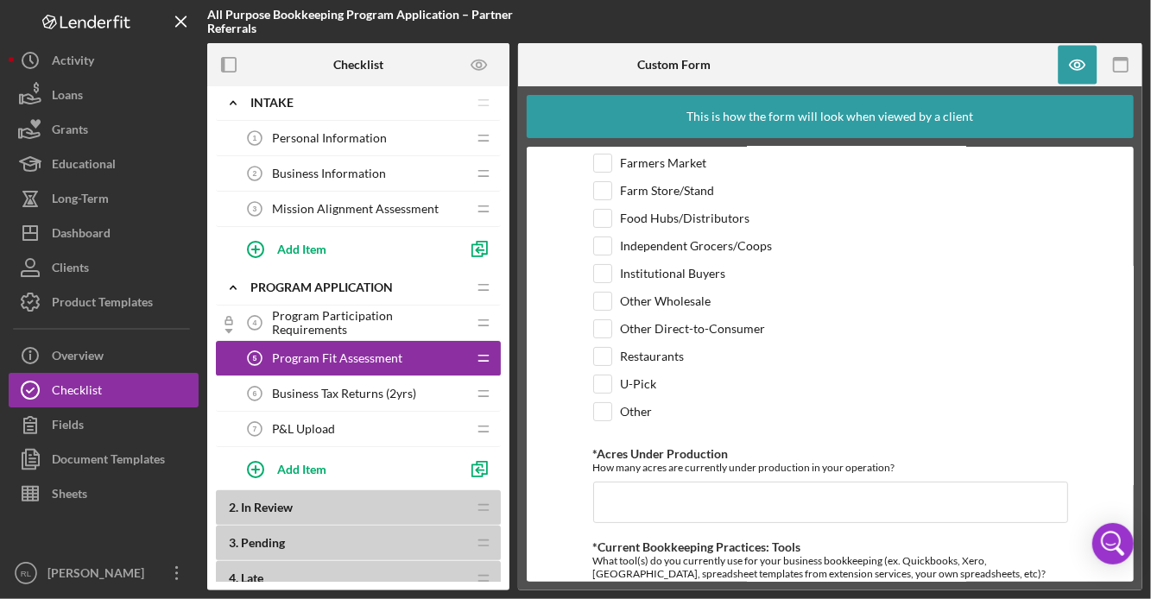
scroll to position [99, 0]
